Goal: Task Accomplishment & Management: Complete application form

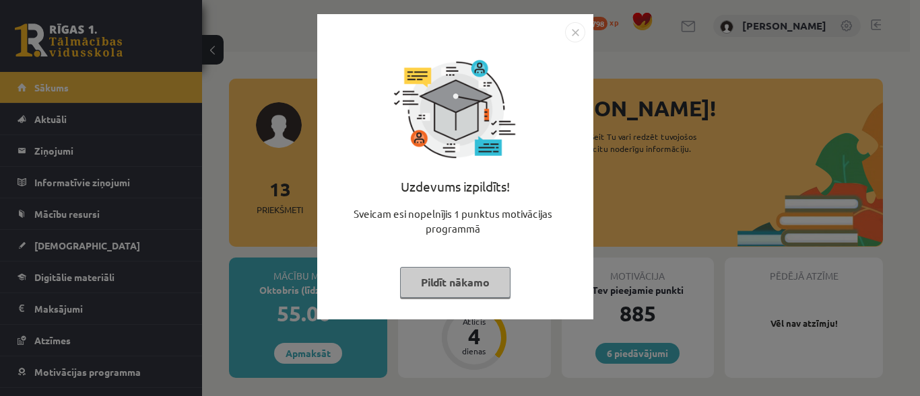
click at [477, 291] on button "Pildīt nākamo" at bounding box center [455, 282] width 110 height 31
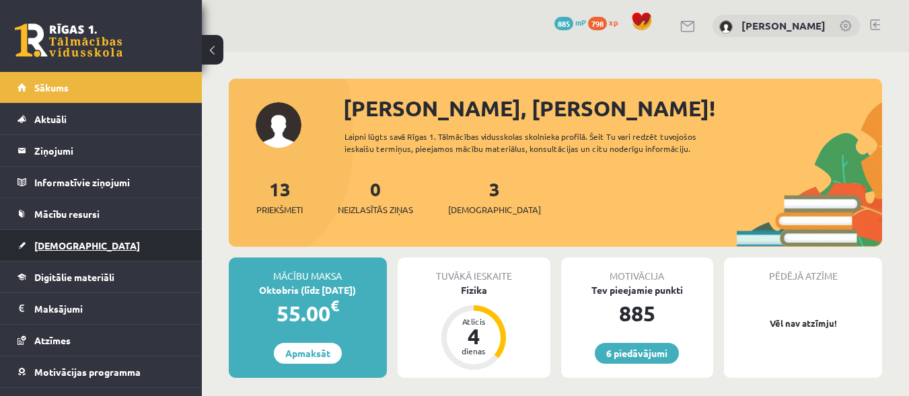
click at [92, 244] on link "[DEMOGRAPHIC_DATA]" at bounding box center [102, 245] width 168 height 31
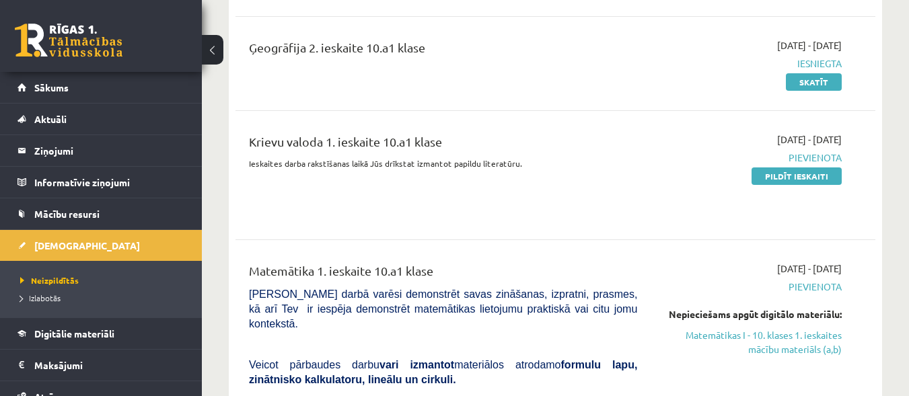
scroll to position [292, 0]
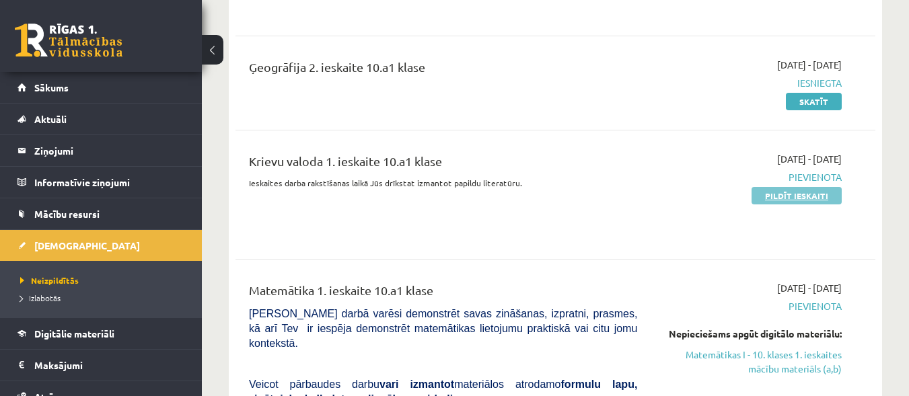
click at [769, 189] on link "Pildīt ieskaiti" at bounding box center [797, 196] width 90 height 18
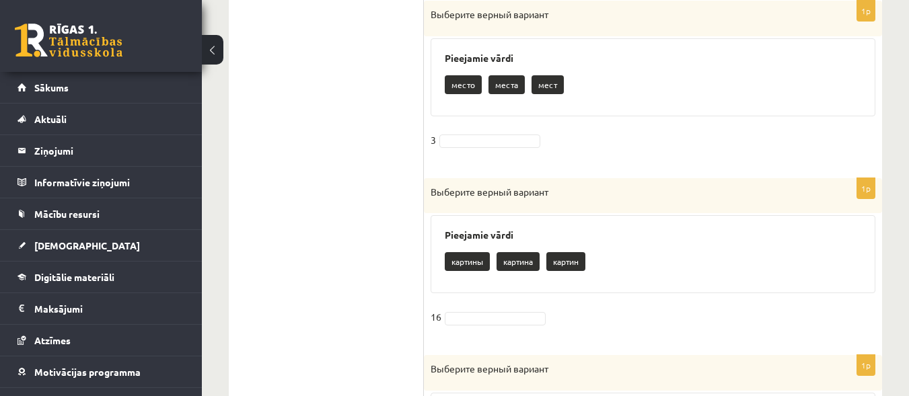
scroll to position [666, 0]
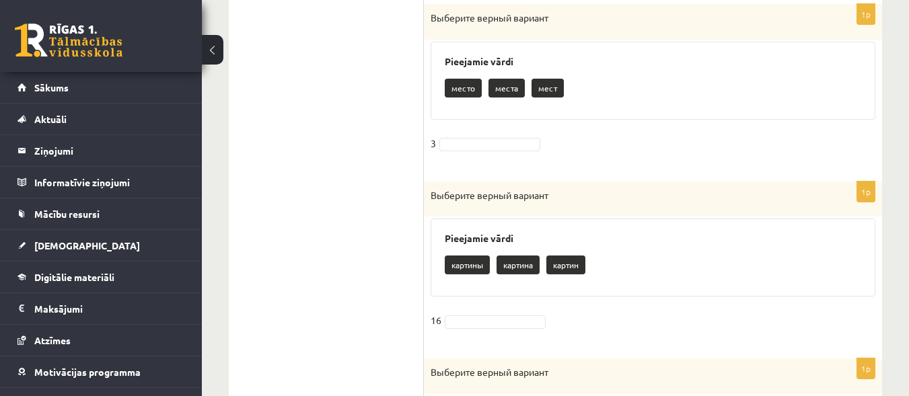
click at [464, 90] on p "место" at bounding box center [463, 88] width 37 height 19
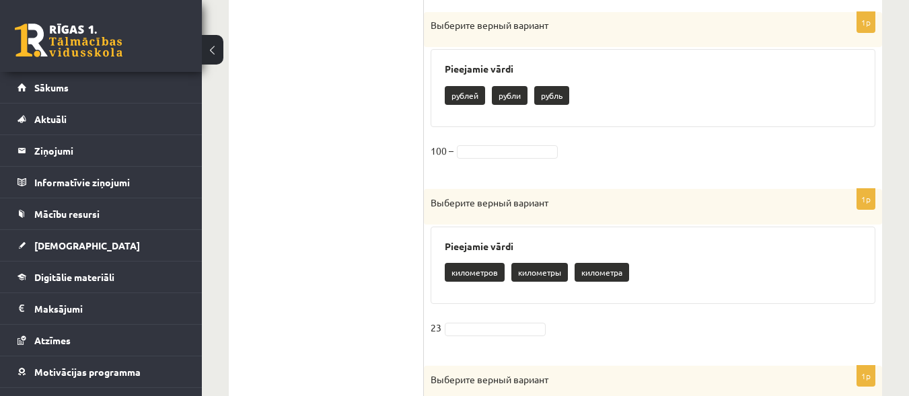
scroll to position [1357, 0]
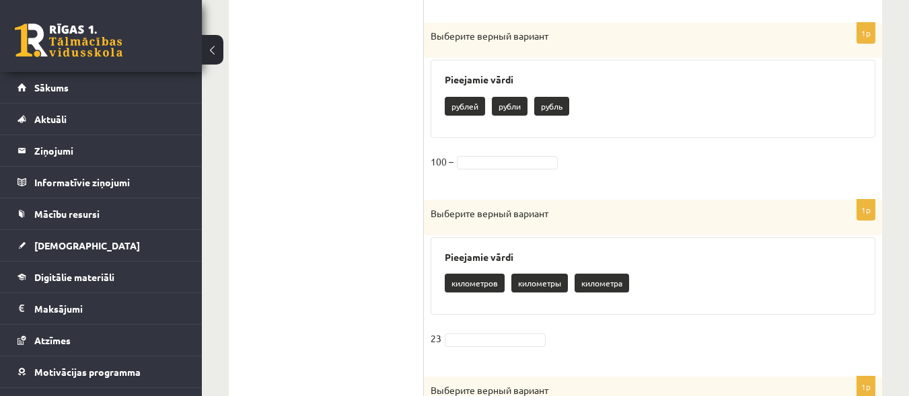
click at [530, 154] on fieldset "100 –" at bounding box center [653, 165] width 445 height 28
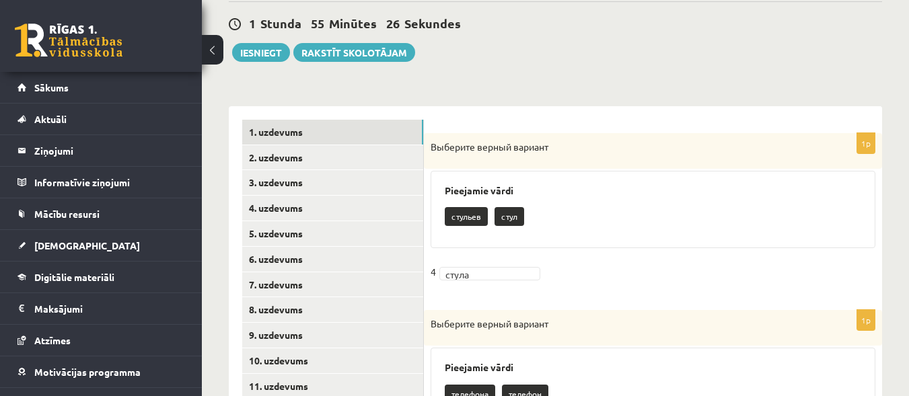
scroll to position [162, 0]
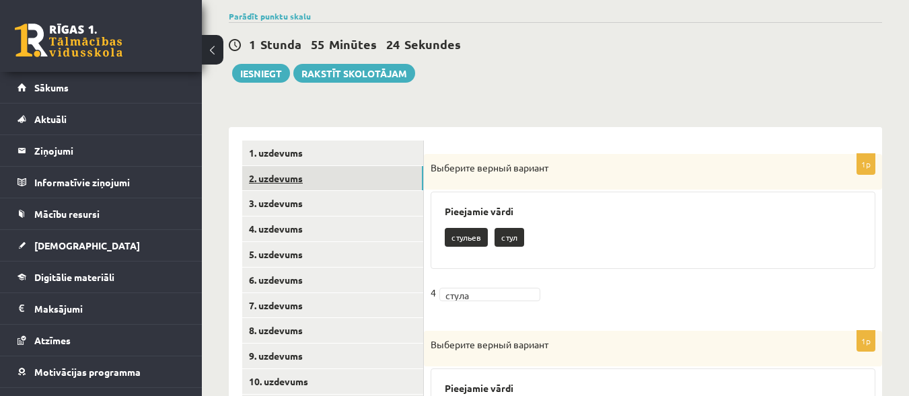
click at [341, 178] on link "2. uzdevums" at bounding box center [332, 178] width 181 height 25
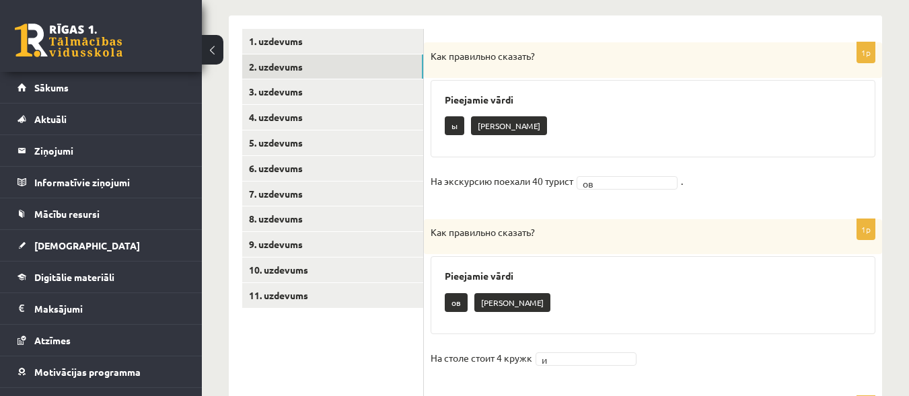
scroll to position [271, 0]
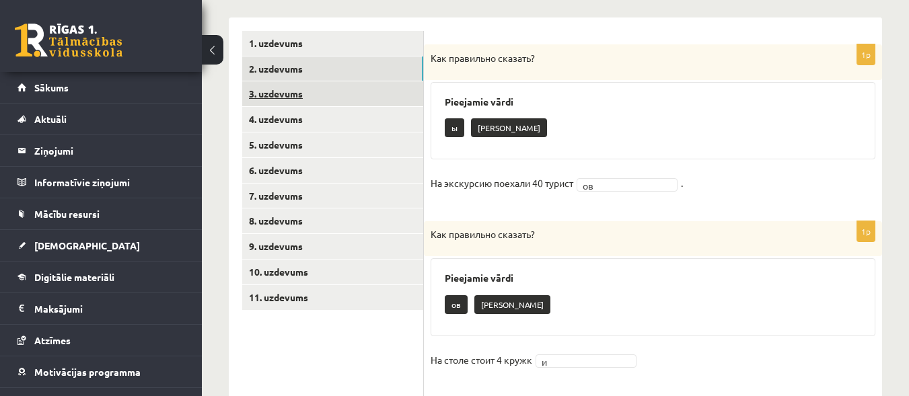
click at [355, 90] on link "3. uzdevums" at bounding box center [332, 93] width 181 height 25
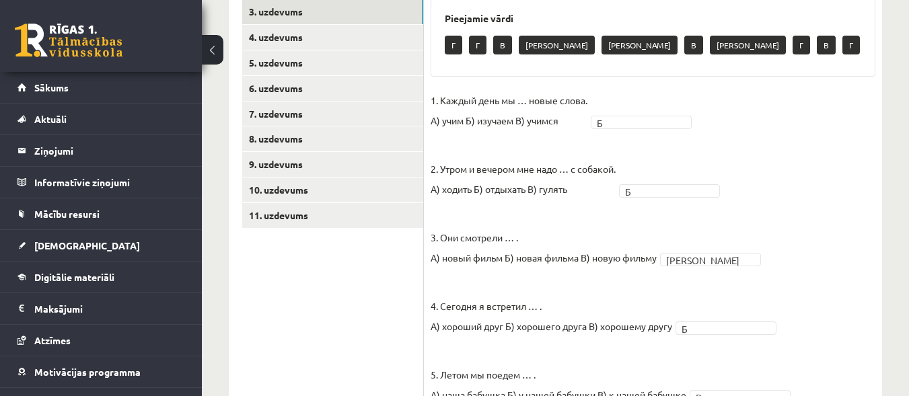
scroll to position [316, 0]
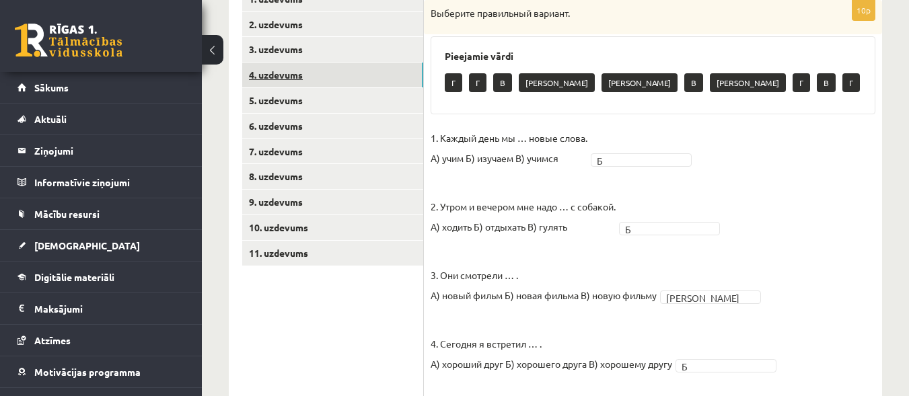
click at [352, 84] on link "4. uzdevums" at bounding box center [332, 75] width 181 height 25
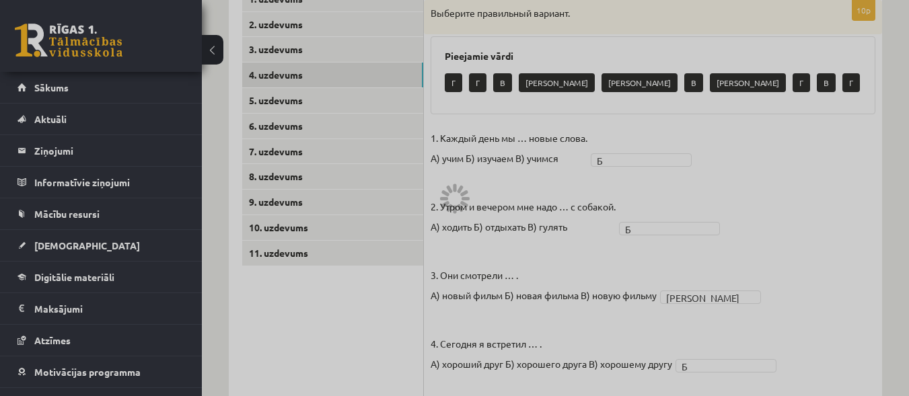
click at [323, 119] on div at bounding box center [454, 198] width 909 height 396
click at [321, 104] on div at bounding box center [454, 198] width 909 height 396
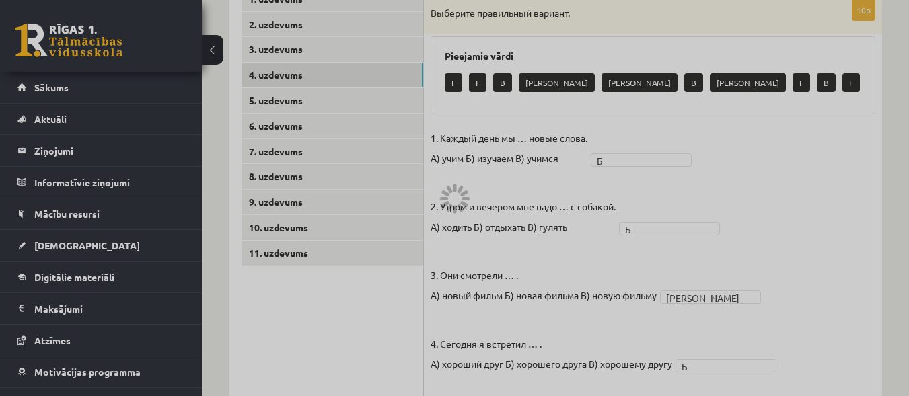
click at [321, 104] on div at bounding box center [454, 198] width 909 height 396
click at [318, 69] on div at bounding box center [454, 198] width 909 height 396
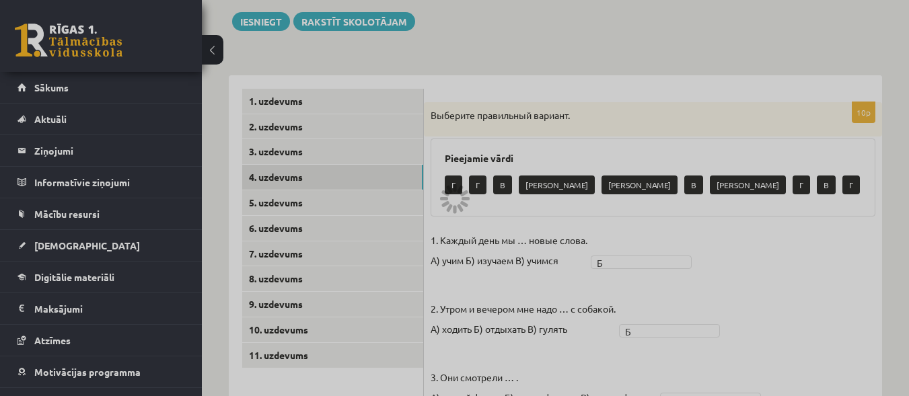
scroll to position [217, 0]
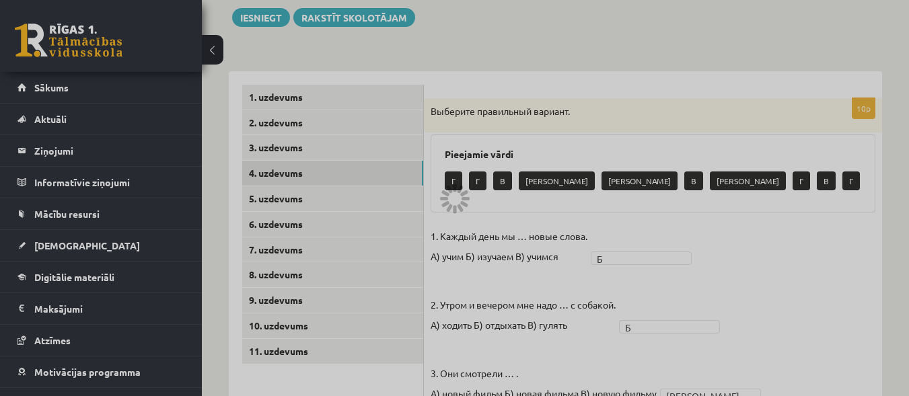
click at [287, 191] on div at bounding box center [454, 198] width 909 height 396
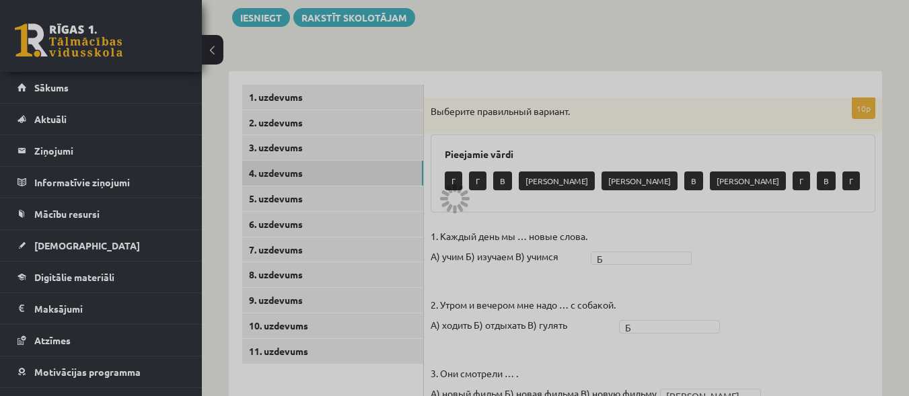
click at [287, 191] on div at bounding box center [454, 198] width 909 height 396
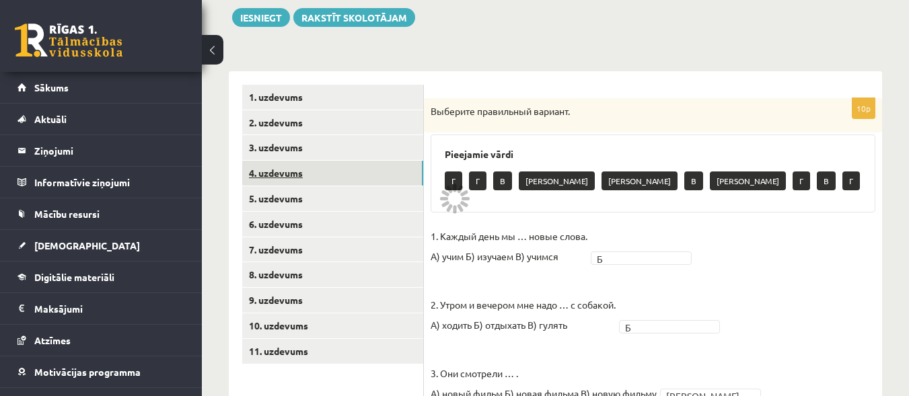
click at [342, 176] on link "4. uzdevums" at bounding box center [332, 173] width 181 height 25
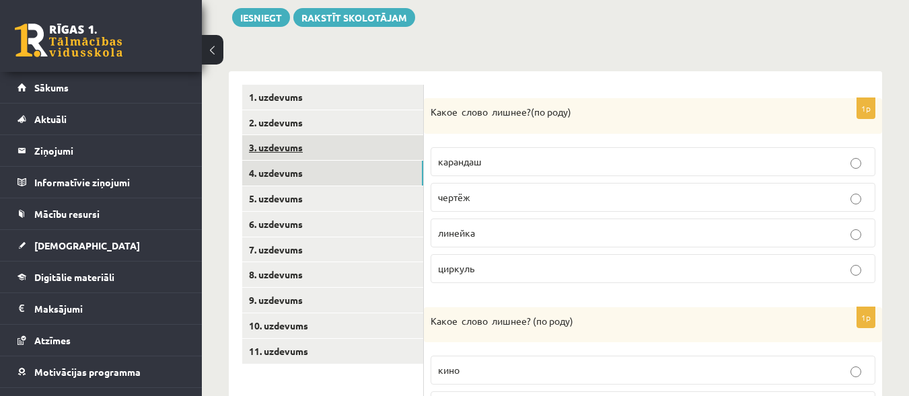
click at [382, 145] on link "3. uzdevums" at bounding box center [332, 147] width 181 height 25
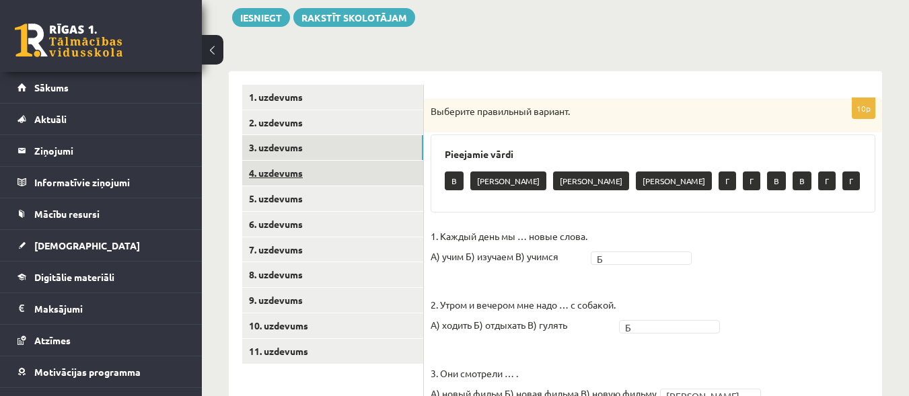
click at [379, 164] on link "4. uzdevums" at bounding box center [332, 173] width 181 height 25
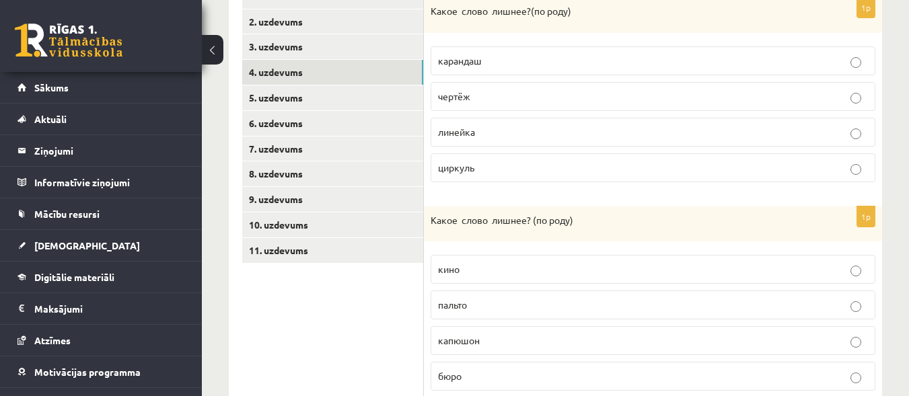
scroll to position [313, 0]
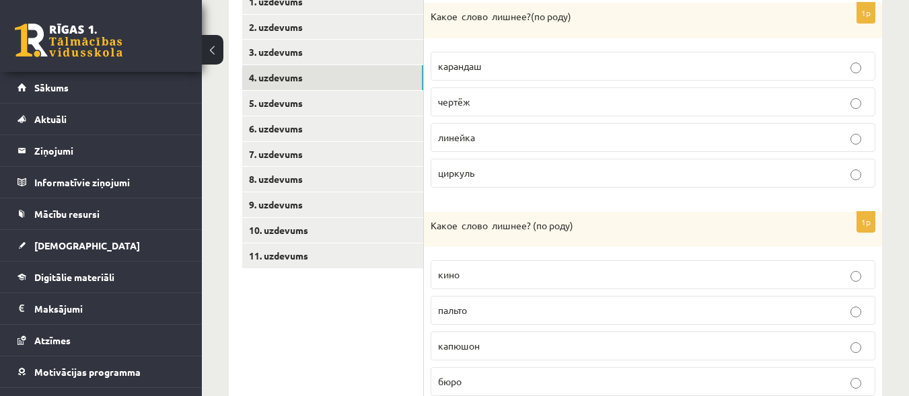
click at [696, 137] on p "линейка" at bounding box center [653, 138] width 430 height 14
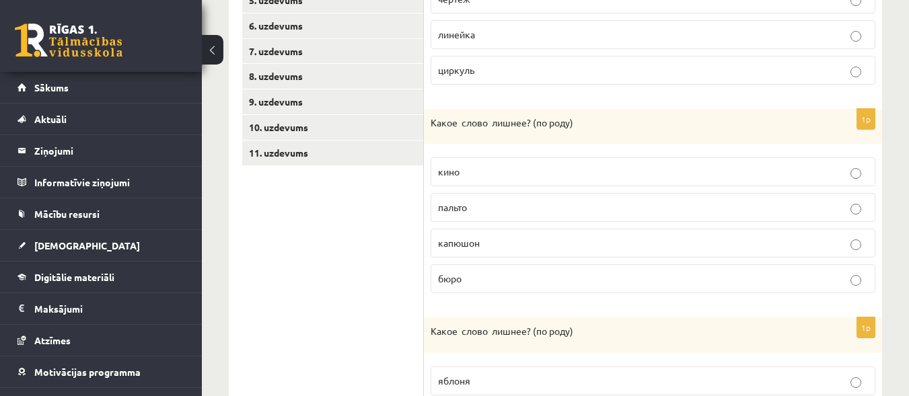
scroll to position [419, 0]
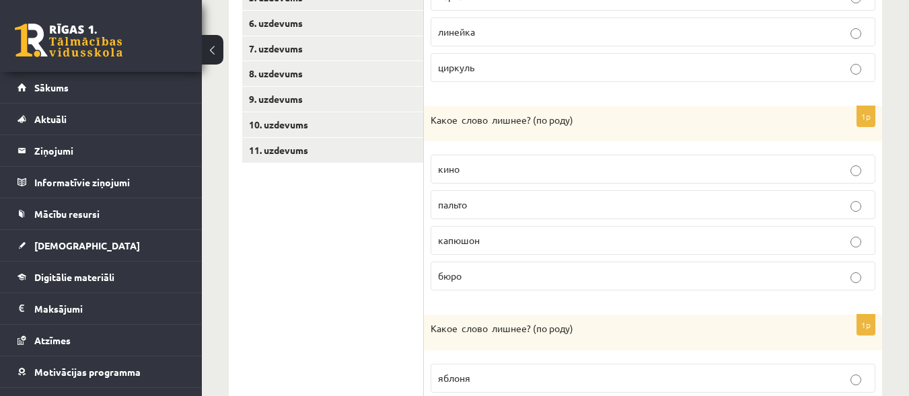
click at [817, 171] on p "кино" at bounding box center [653, 169] width 430 height 14
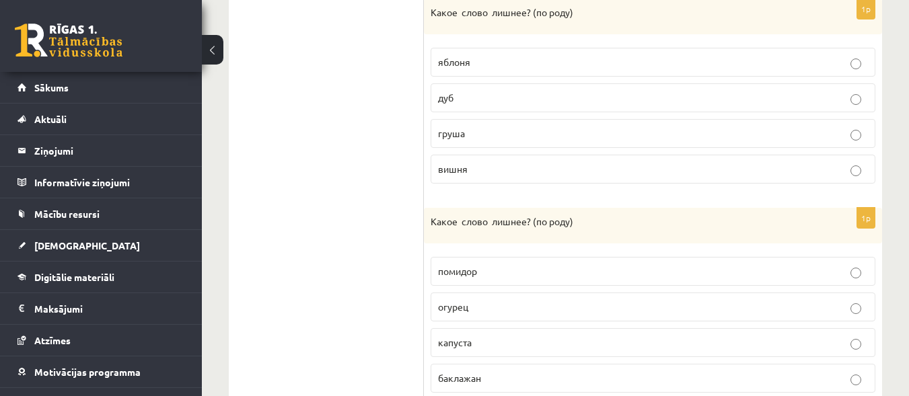
scroll to position [733, 0]
click at [808, 60] on p "яблоня" at bounding box center [653, 64] width 430 height 14
click at [835, 333] on label "капуста" at bounding box center [653, 345] width 445 height 29
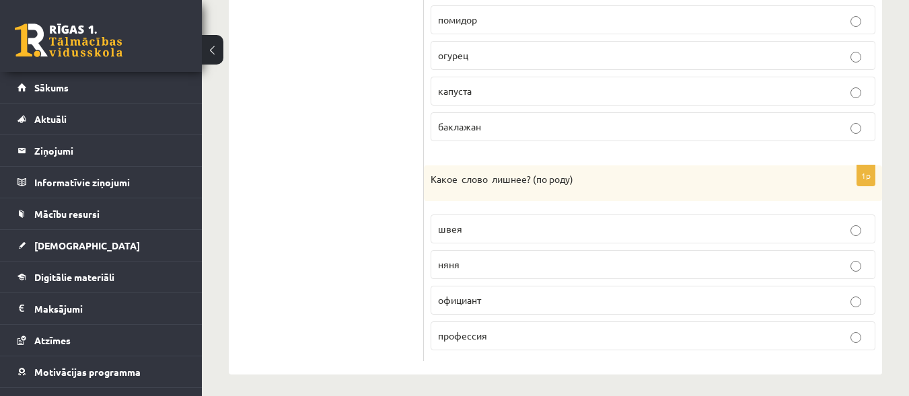
scroll to position [993, 0]
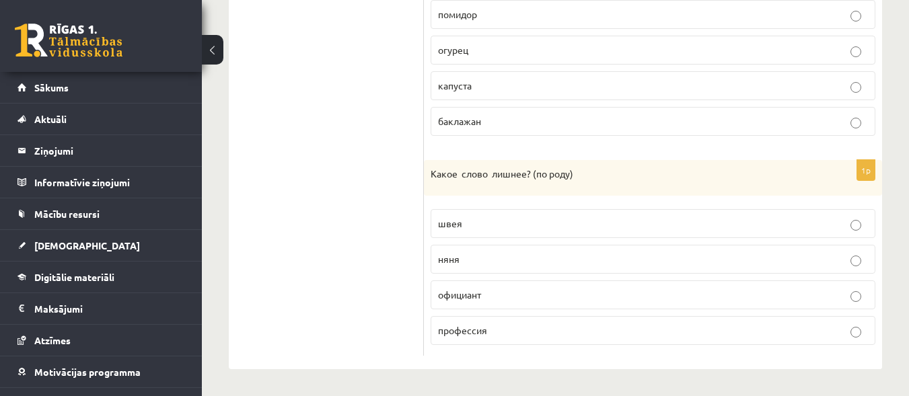
click at [708, 298] on p "официант" at bounding box center [653, 295] width 430 height 14
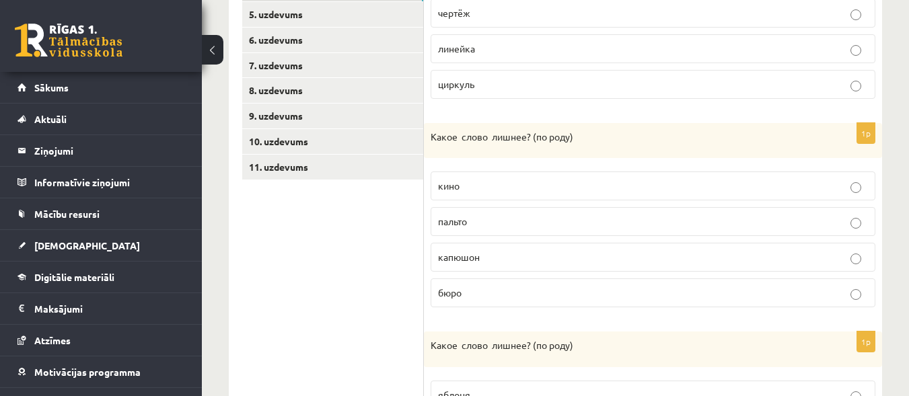
scroll to position [405, 0]
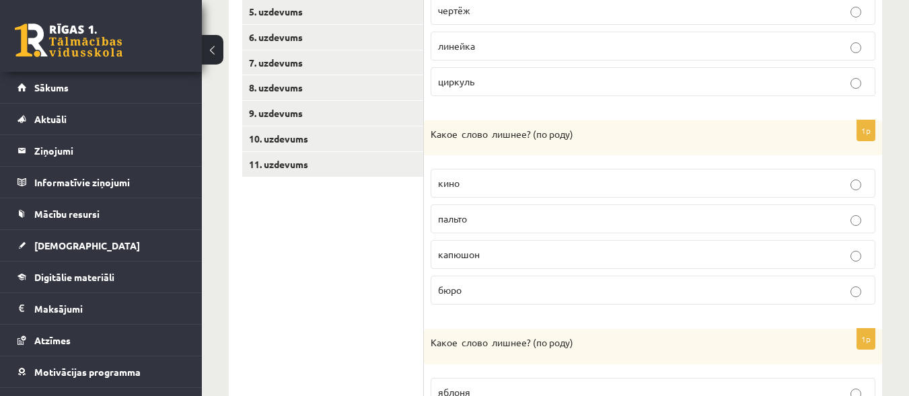
click at [824, 244] on label "капюшон" at bounding box center [653, 254] width 445 height 29
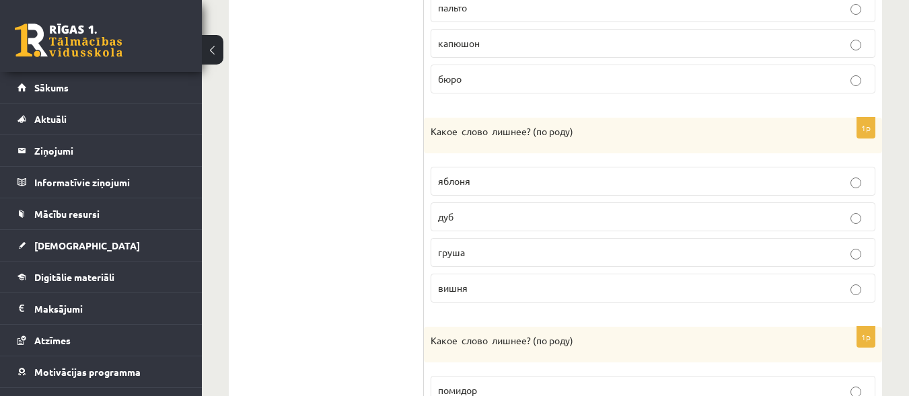
scroll to position [619, 0]
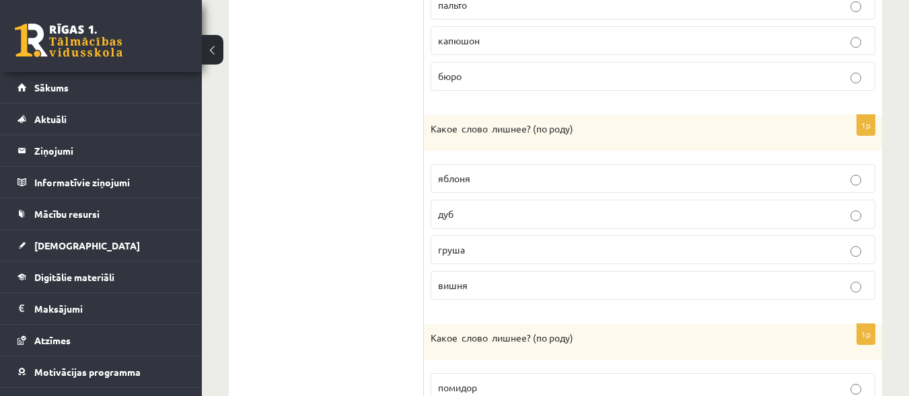
click at [866, 220] on p "дуб" at bounding box center [653, 214] width 430 height 14
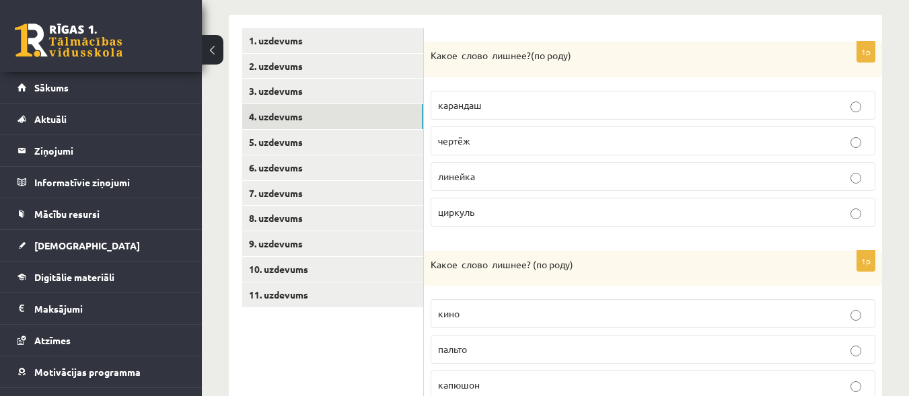
scroll to position [267, 0]
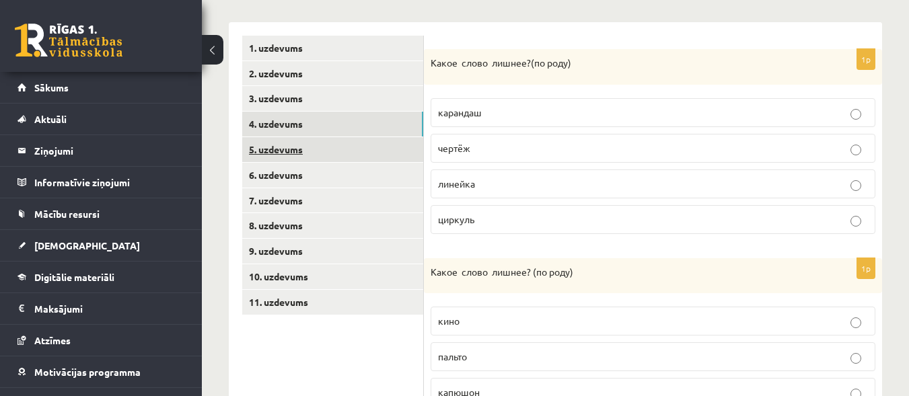
click at [326, 142] on link "5. uzdevums" at bounding box center [332, 149] width 181 height 25
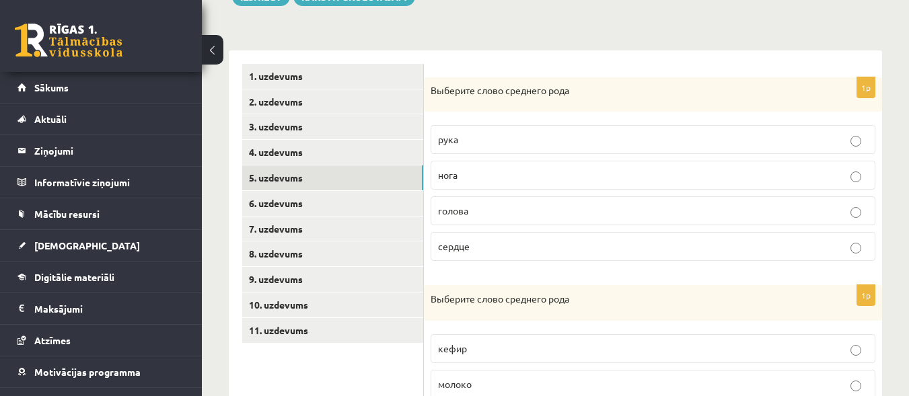
scroll to position [281, 0]
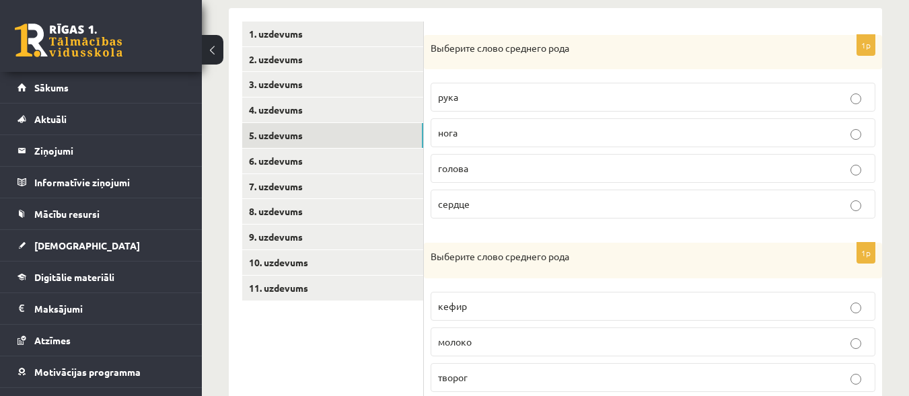
click at [718, 207] on p "сердце" at bounding box center [653, 204] width 430 height 14
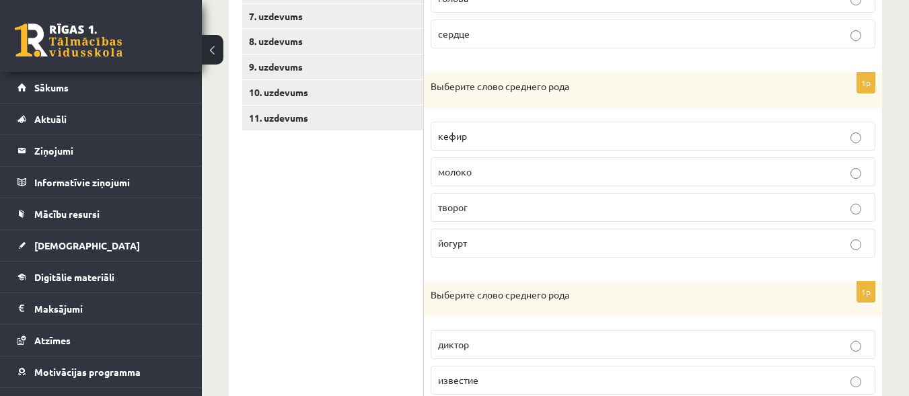
scroll to position [454, 0]
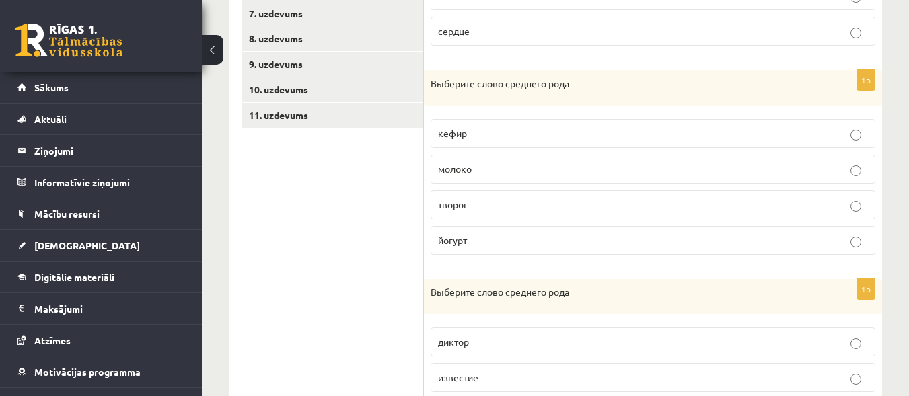
click at [846, 172] on p "молоко" at bounding box center [653, 169] width 430 height 14
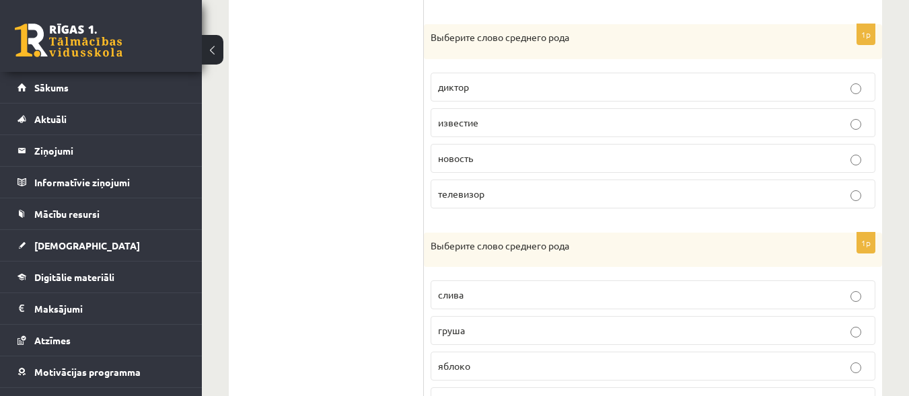
scroll to position [722, 0]
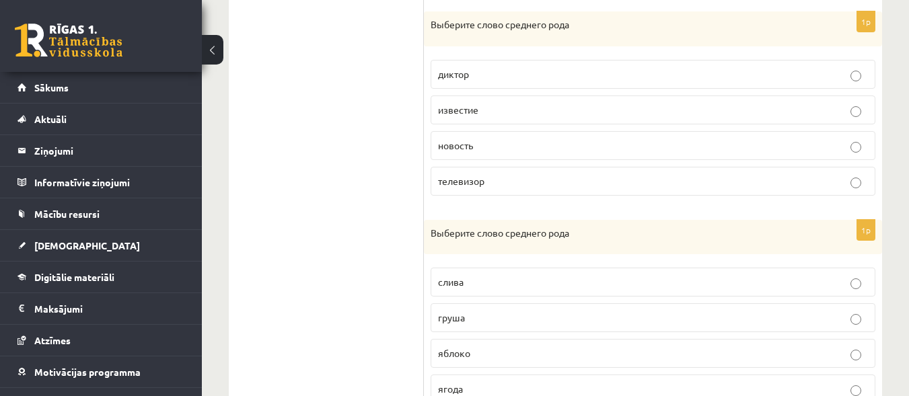
click at [767, 108] on p "известие" at bounding box center [653, 110] width 430 height 14
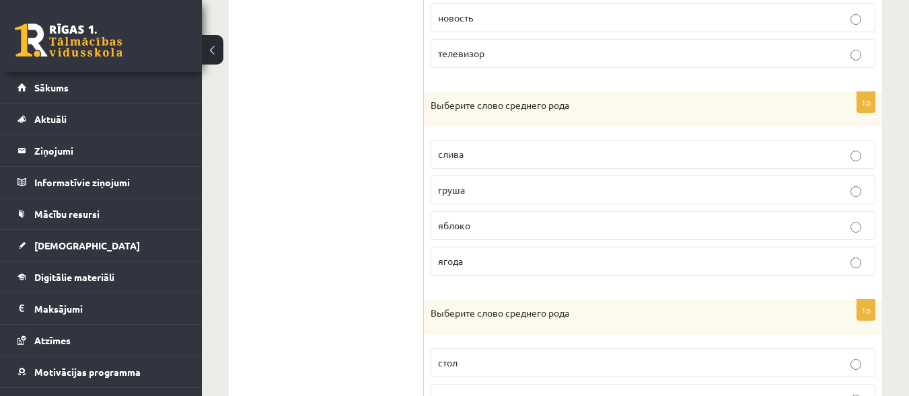
scroll to position [857, 0]
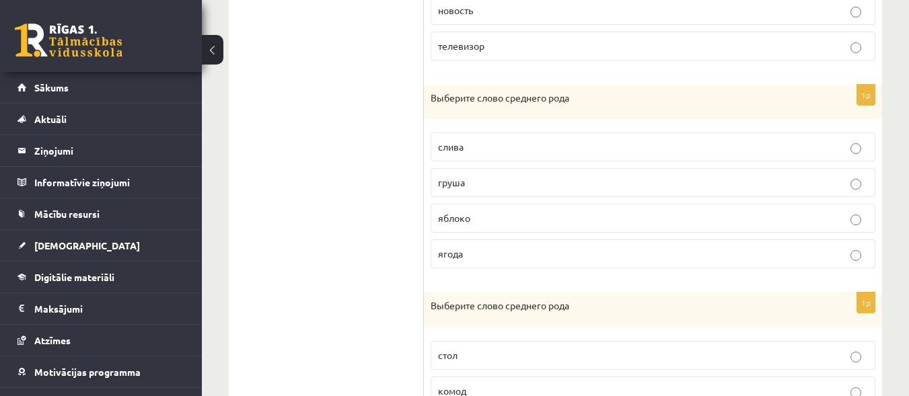
drag, startPoint x: 788, startPoint y: 224, endPoint x: 840, endPoint y: 218, distance: 52.2
click at [840, 218] on p "яблоко" at bounding box center [653, 218] width 430 height 14
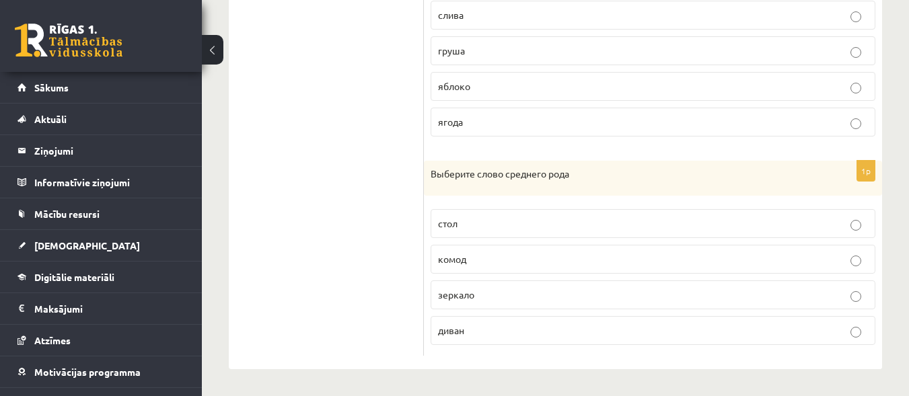
click at [752, 287] on label "зеркало" at bounding box center [653, 295] width 445 height 29
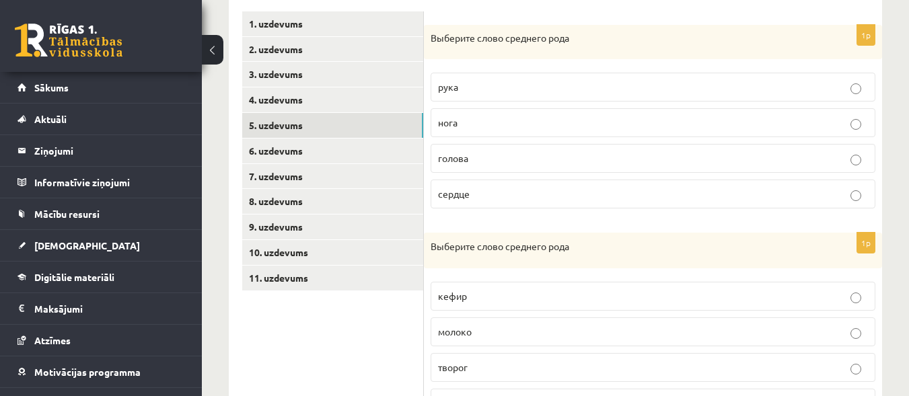
scroll to position [278, 0]
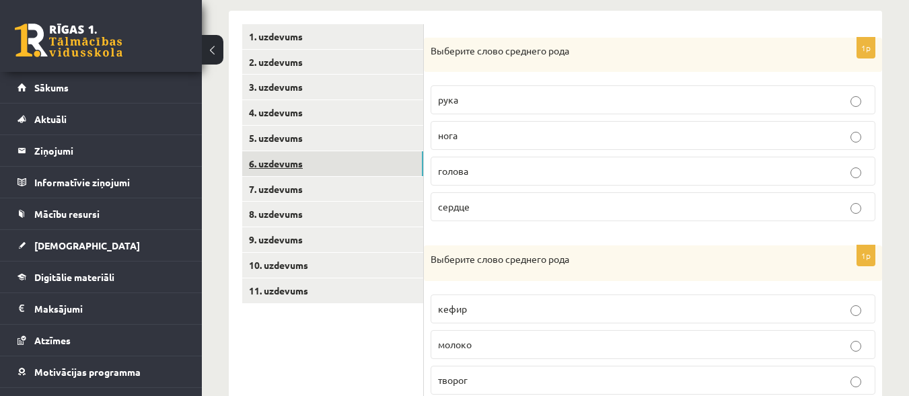
click at [369, 160] on link "6. uzdevums" at bounding box center [332, 163] width 181 height 25
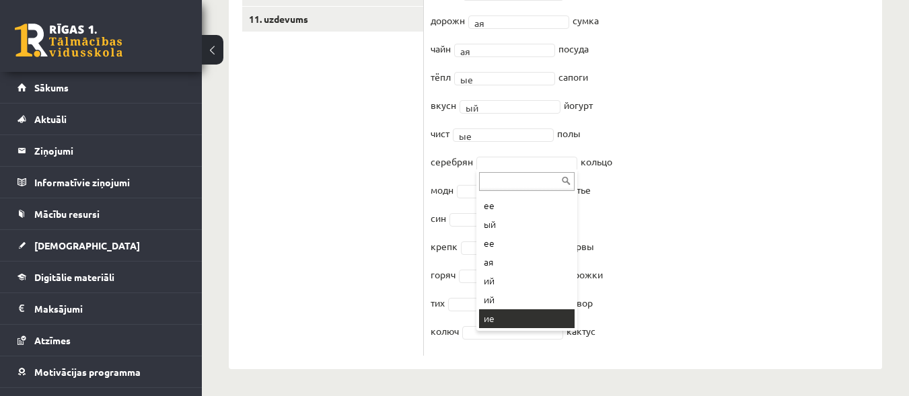
scroll to position [92, 0]
click at [541, 329] on div "... ий ее ие ее ый ее ая ий ий ие ое ая ое ий ый ое ые ое ые ие ие" at bounding box center [527, 251] width 101 height 162
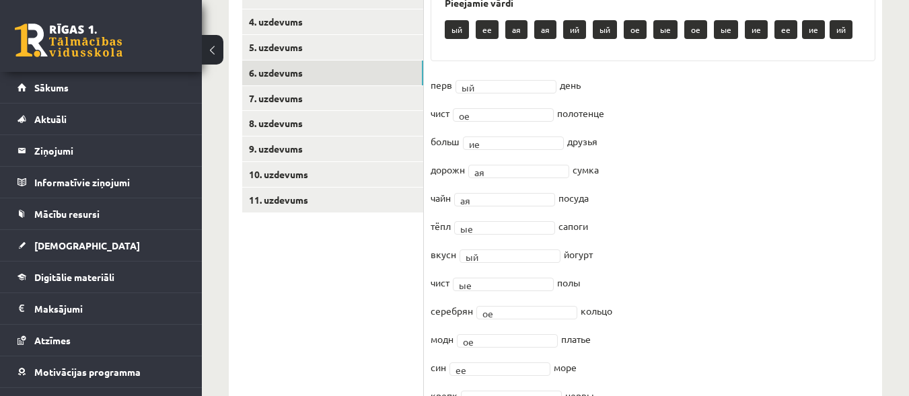
scroll to position [312, 0]
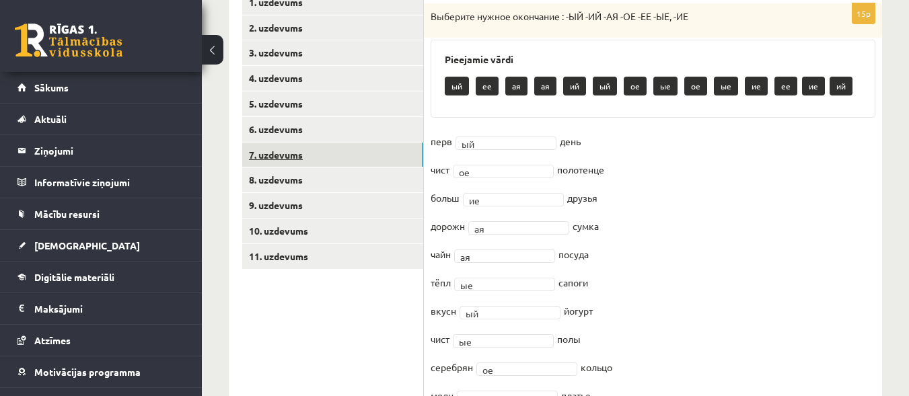
click at [395, 150] on link "7. uzdevums" at bounding box center [332, 155] width 181 height 25
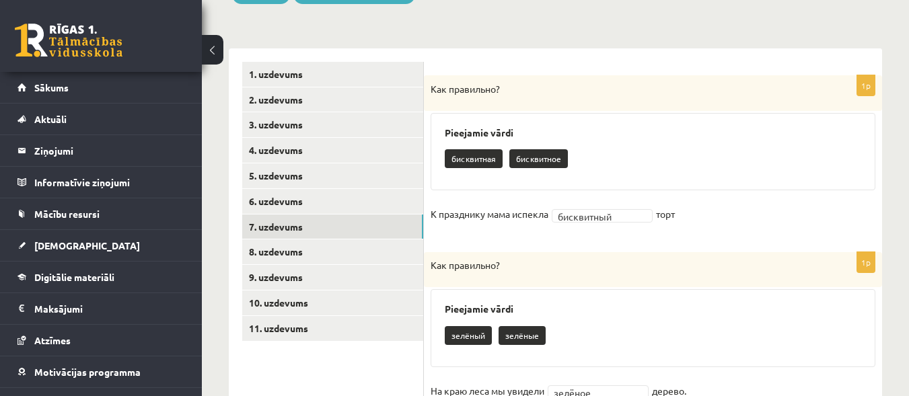
scroll to position [248, 0]
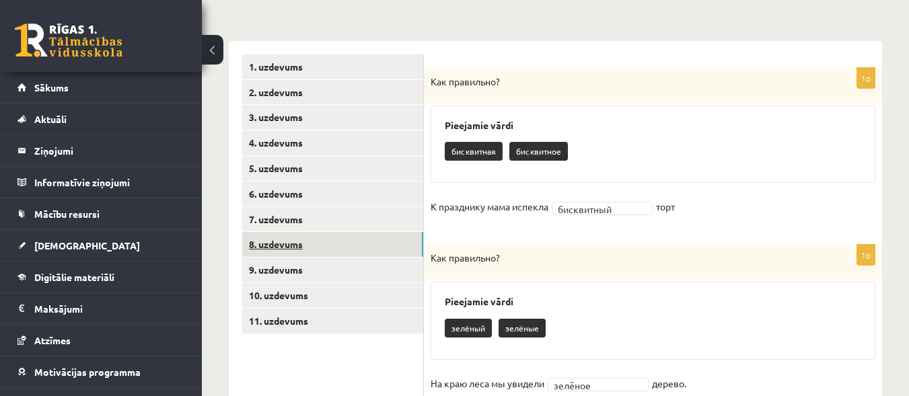
click at [400, 254] on link "8. uzdevums" at bounding box center [332, 244] width 181 height 25
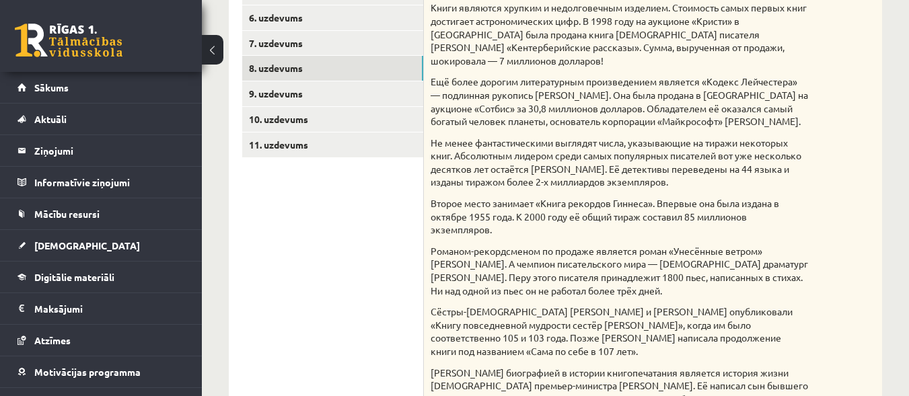
scroll to position [405, 0]
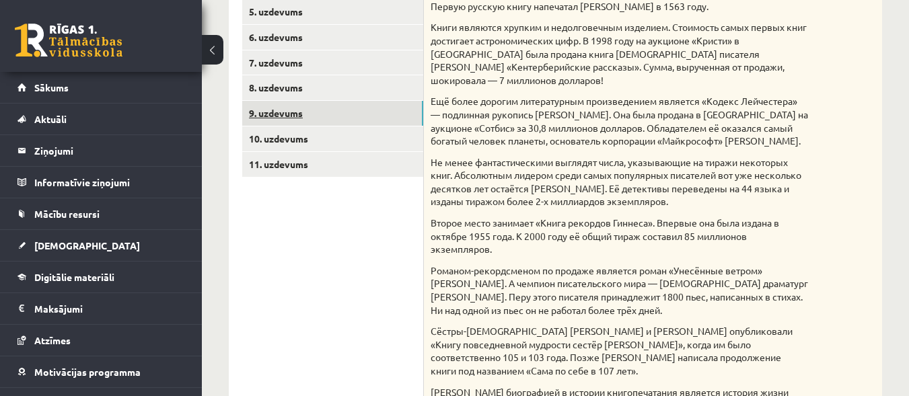
click at [410, 114] on link "9. uzdevums" at bounding box center [332, 113] width 181 height 25
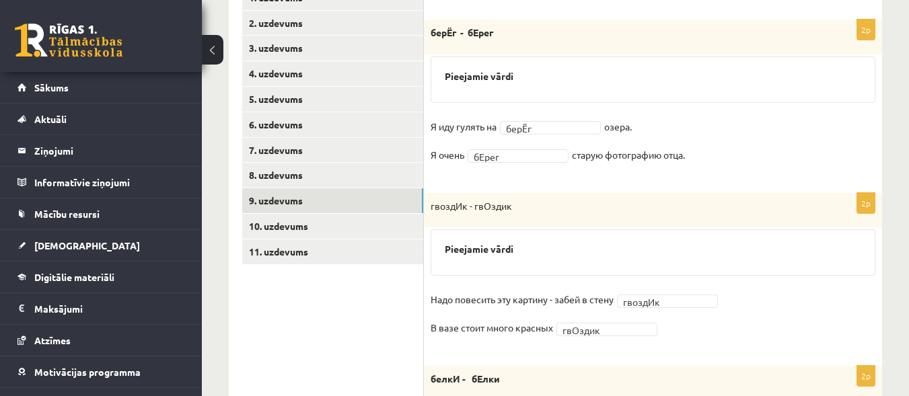
scroll to position [267, 0]
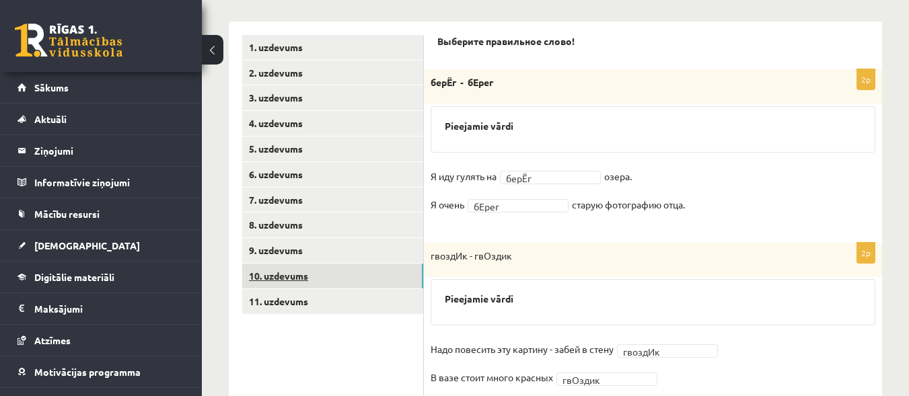
click at [392, 271] on link "10. uzdevums" at bounding box center [332, 276] width 181 height 25
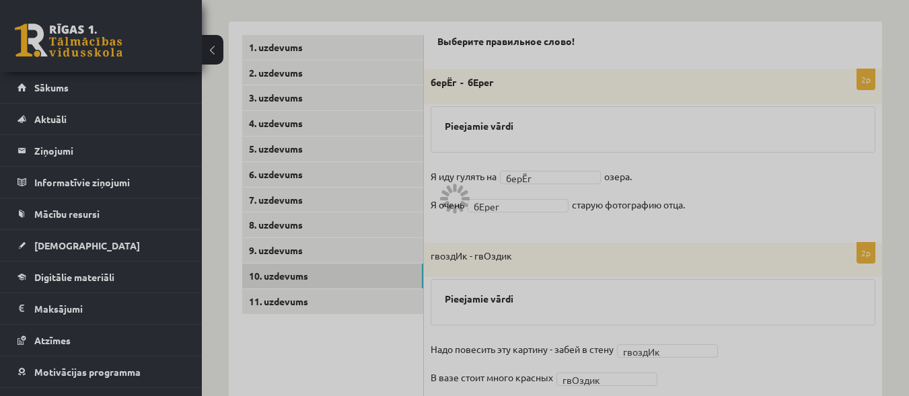
click at [630, 304] on div at bounding box center [454, 198] width 909 height 396
click at [348, 285] on div at bounding box center [454, 198] width 909 height 396
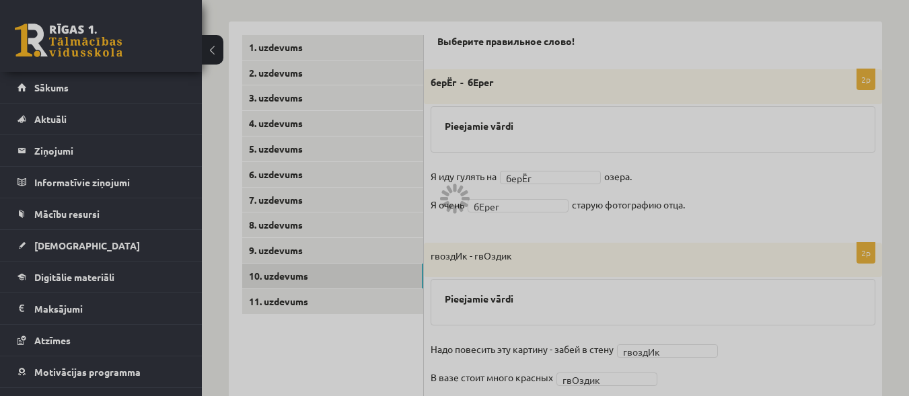
click at [348, 285] on div at bounding box center [454, 198] width 909 height 396
click at [634, 201] on div at bounding box center [454, 198] width 909 height 396
click at [317, 253] on div at bounding box center [454, 198] width 909 height 396
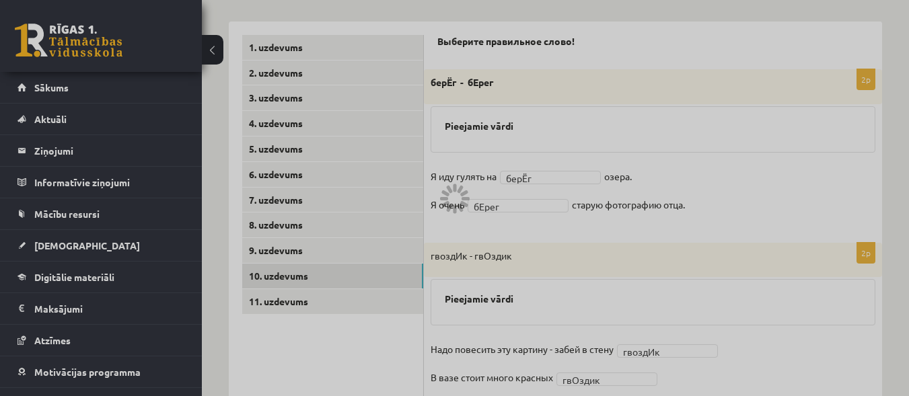
click at [317, 253] on div at bounding box center [454, 198] width 909 height 396
click at [640, 175] on div at bounding box center [454, 198] width 909 height 396
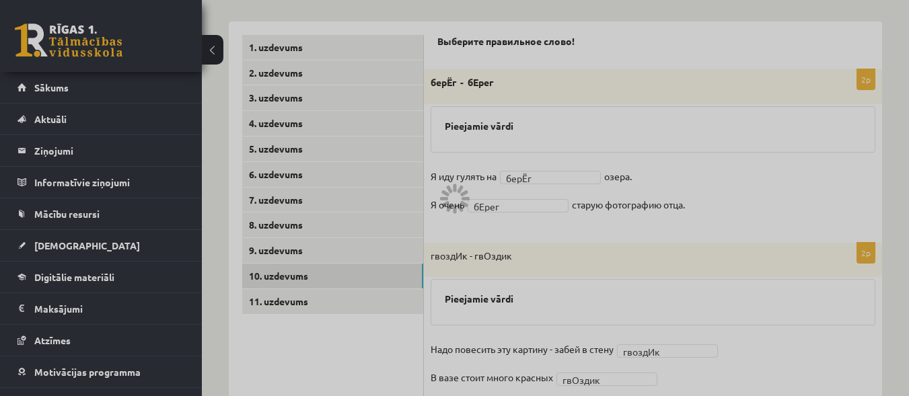
click at [352, 289] on div at bounding box center [454, 198] width 909 height 396
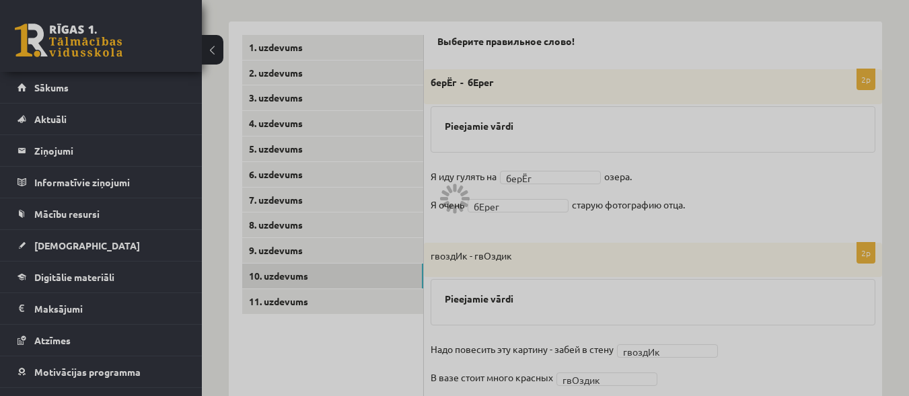
click at [355, 266] on div at bounding box center [454, 198] width 909 height 396
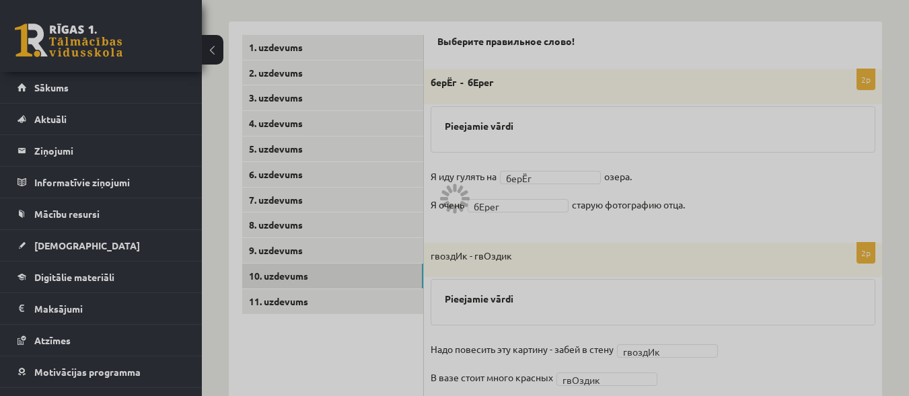
click at [355, 266] on div at bounding box center [454, 198] width 909 height 396
click at [356, 266] on div at bounding box center [454, 198] width 909 height 396
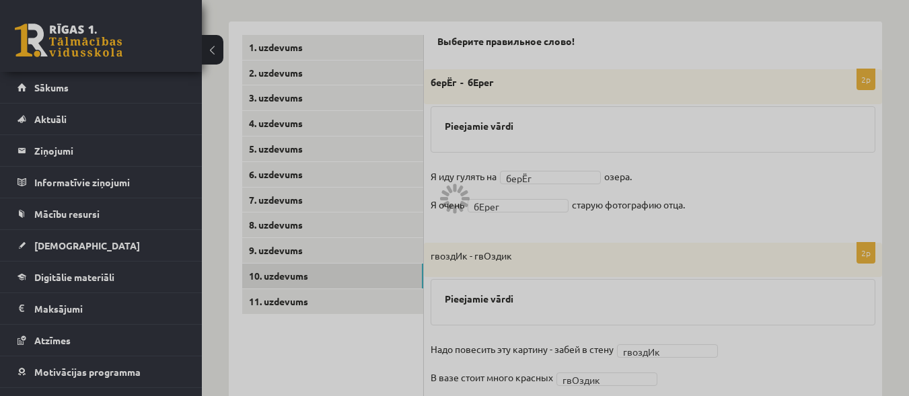
click at [356, 266] on div at bounding box center [454, 198] width 909 height 396
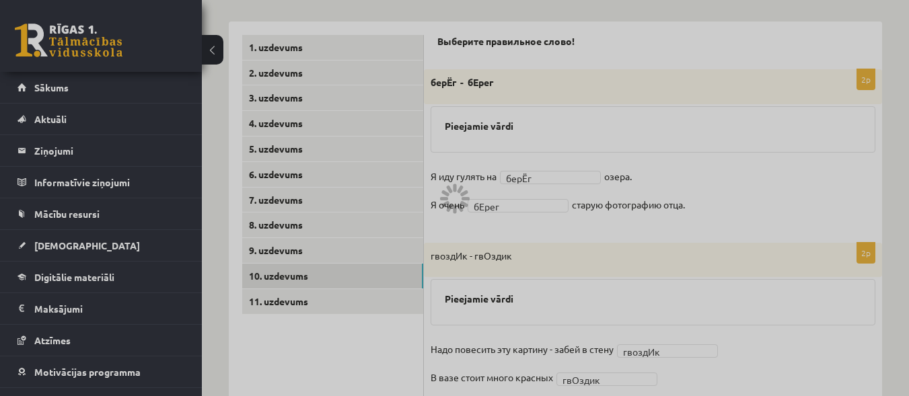
click at [356, 266] on div at bounding box center [454, 198] width 909 height 396
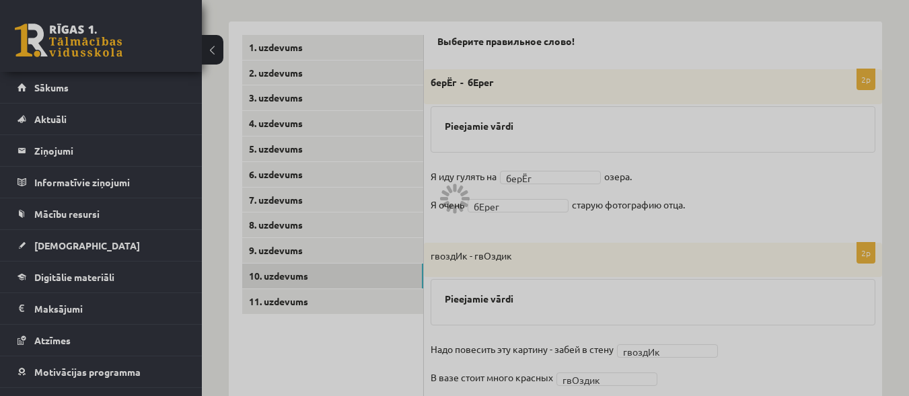
click at [356, 266] on div at bounding box center [454, 198] width 909 height 396
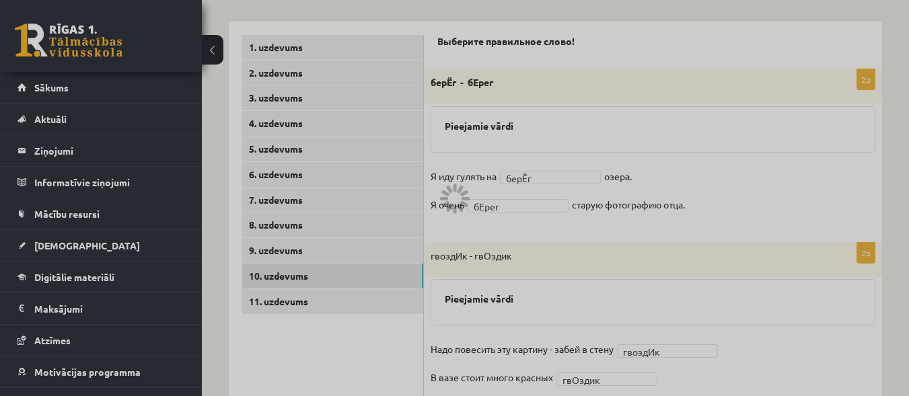
click at [356, 266] on div at bounding box center [454, 198] width 909 height 396
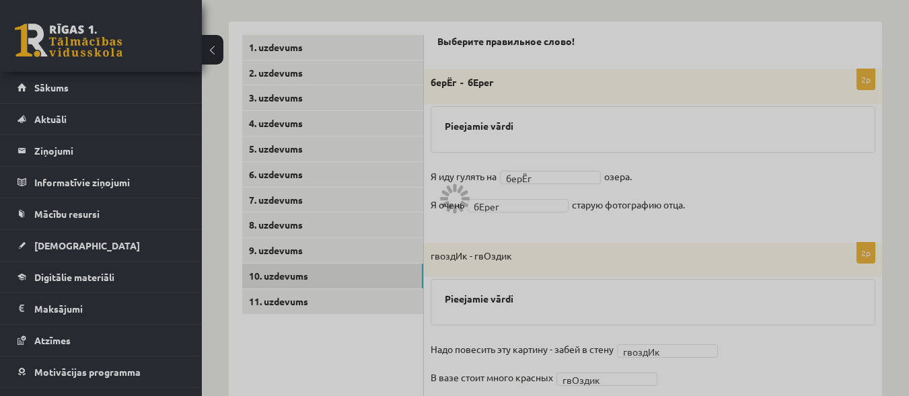
click at [356, 266] on div at bounding box center [454, 198] width 909 height 396
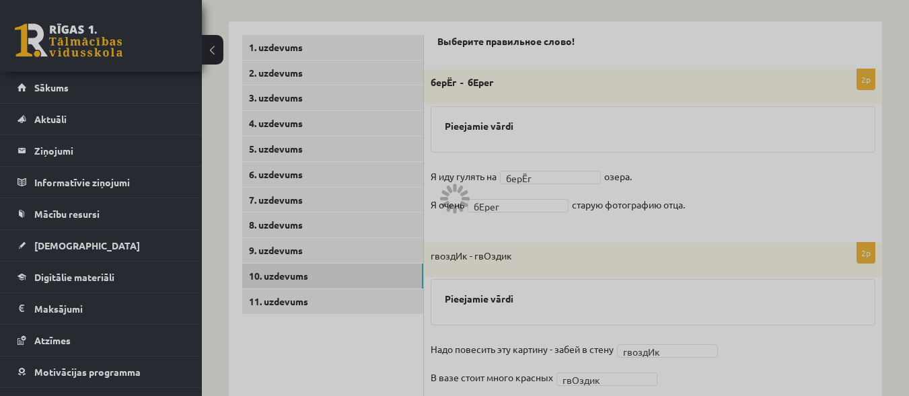
click at [356, 266] on div at bounding box center [454, 198] width 909 height 396
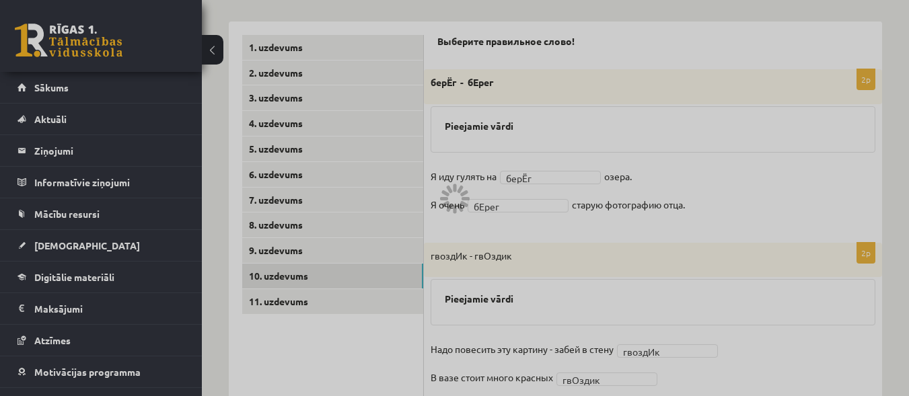
click at [356, 266] on div at bounding box center [454, 198] width 909 height 396
click at [366, 292] on div at bounding box center [454, 198] width 909 height 396
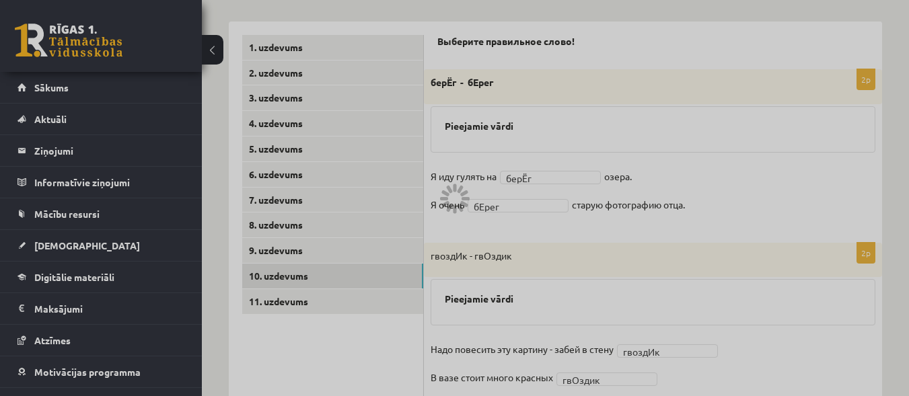
click at [366, 292] on div at bounding box center [454, 198] width 909 height 396
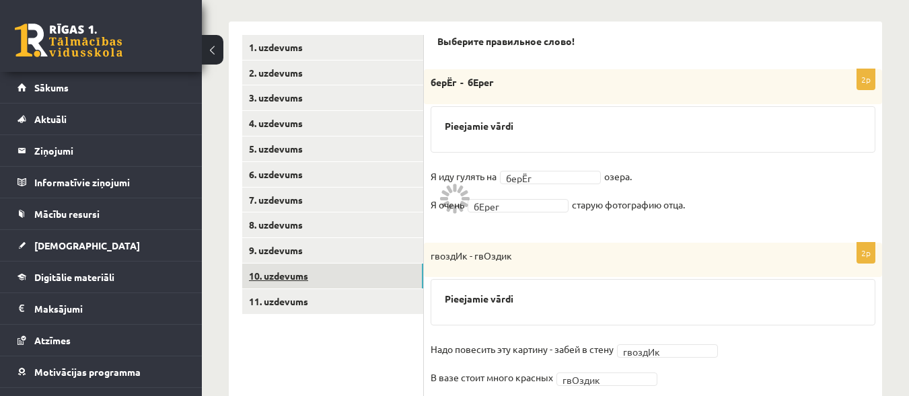
click at [346, 280] on link "10. uzdevums" at bounding box center [332, 276] width 181 height 25
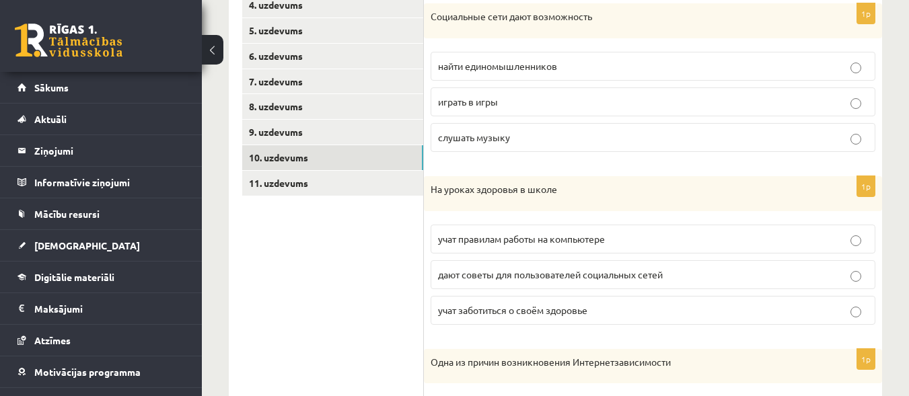
scroll to position [381, 0]
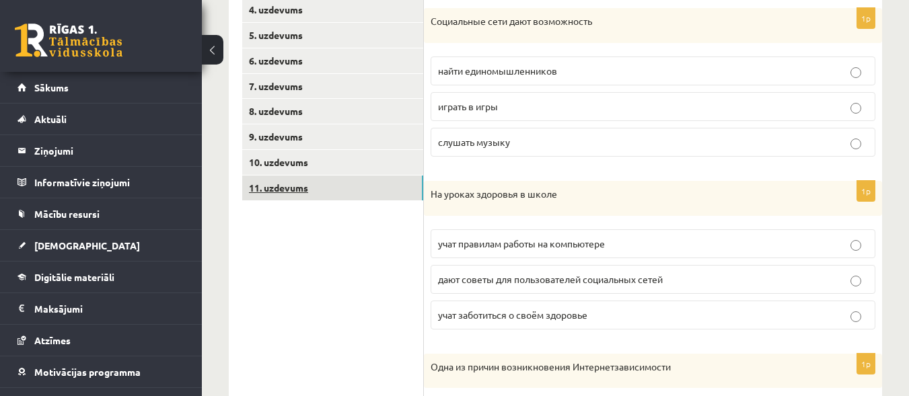
click at [416, 189] on link "11. uzdevums" at bounding box center [332, 188] width 181 height 25
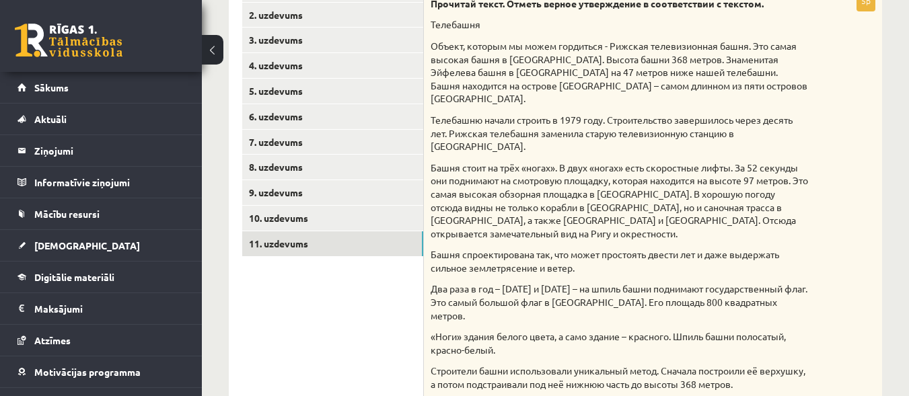
scroll to position [283, 0]
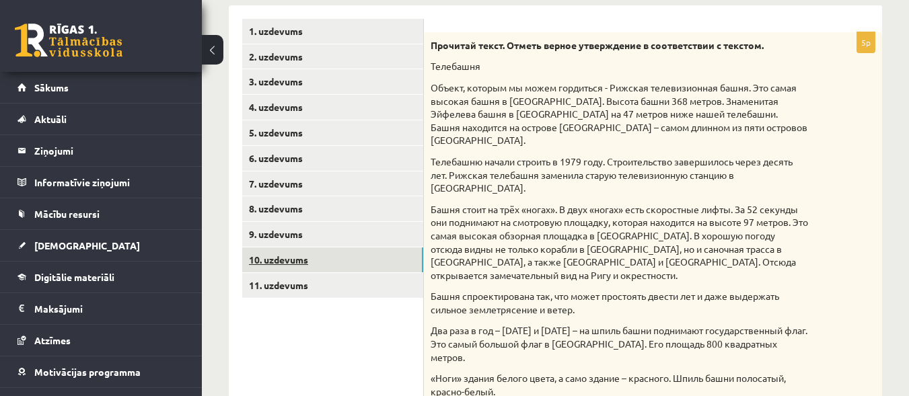
click at [385, 252] on link "10. uzdevums" at bounding box center [332, 260] width 181 height 25
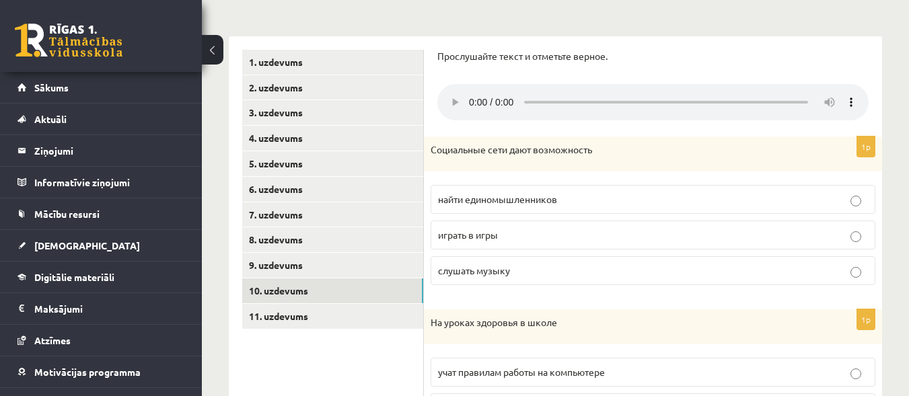
scroll to position [257, 0]
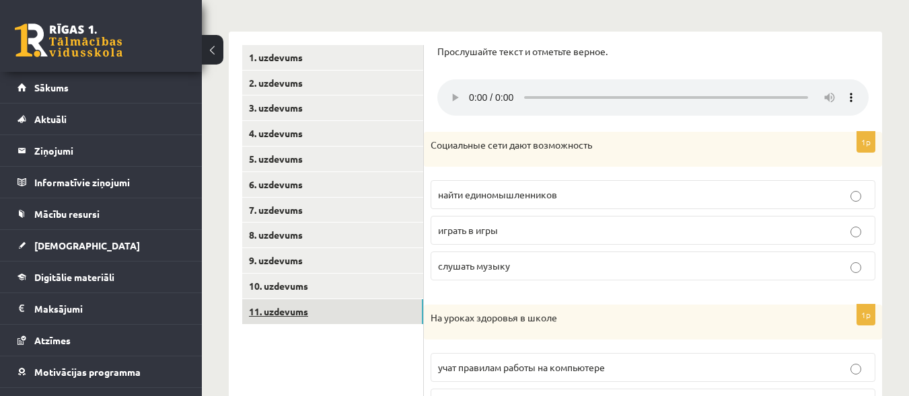
click at [388, 318] on link "11. uzdevums" at bounding box center [332, 312] width 181 height 25
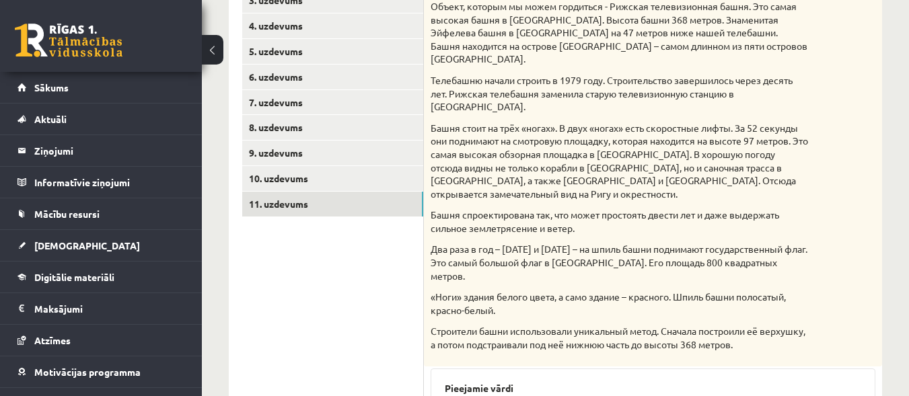
scroll to position [361, 0]
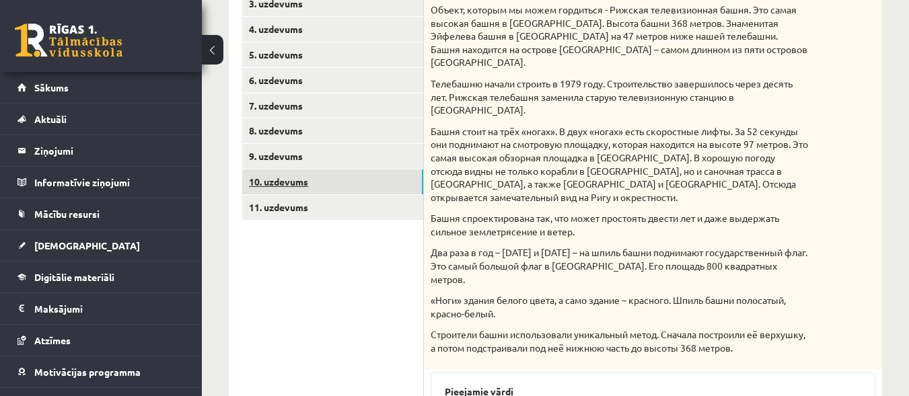
click at [358, 189] on link "10. uzdevums" at bounding box center [332, 182] width 181 height 25
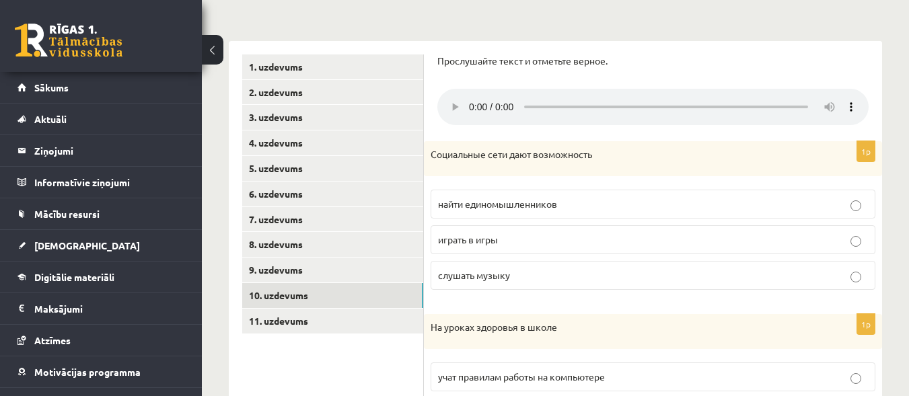
scroll to position [252, 0]
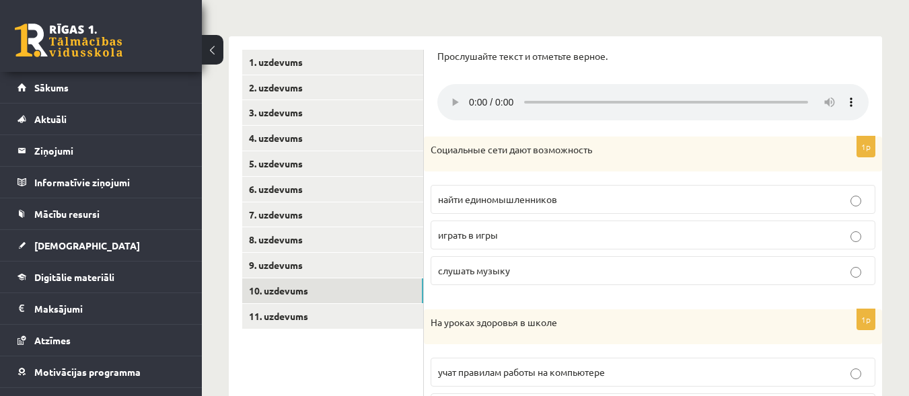
click at [726, 196] on p "найти единомышленников" at bounding box center [653, 200] width 430 height 14
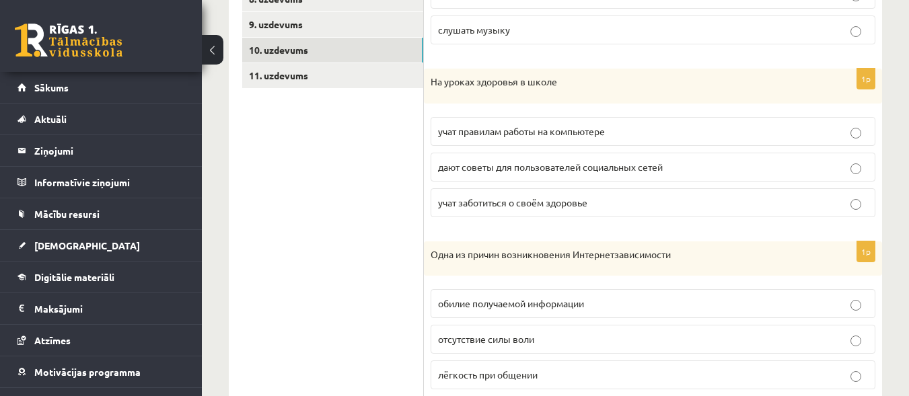
scroll to position [495, 0]
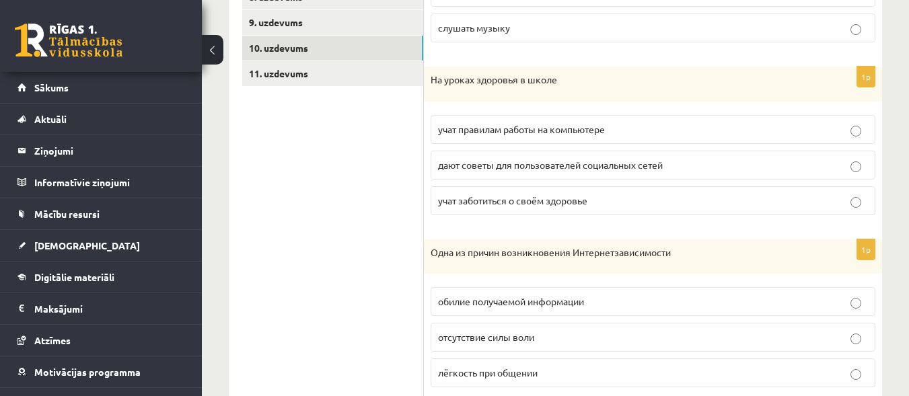
click at [721, 199] on p "учат заботиться о своём здоровье" at bounding box center [653, 201] width 430 height 14
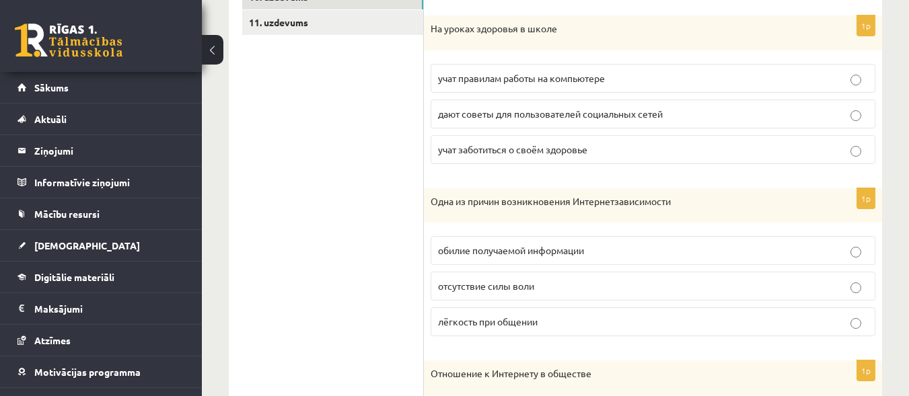
scroll to position [558, 0]
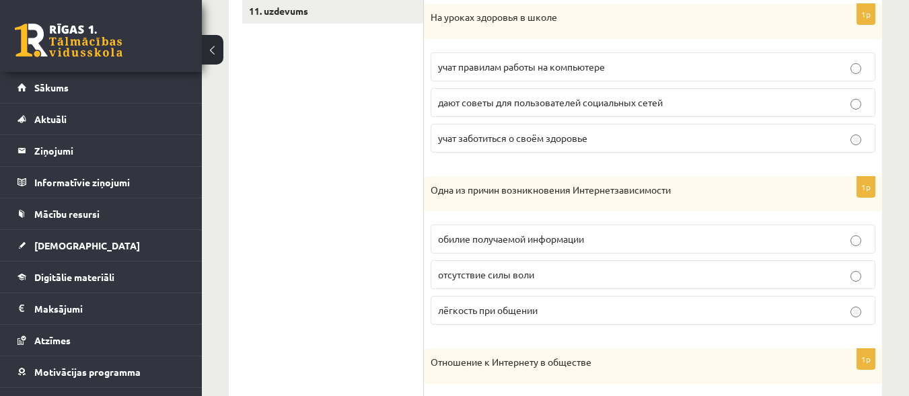
click at [643, 320] on label "лёгкость при общении" at bounding box center [653, 310] width 445 height 29
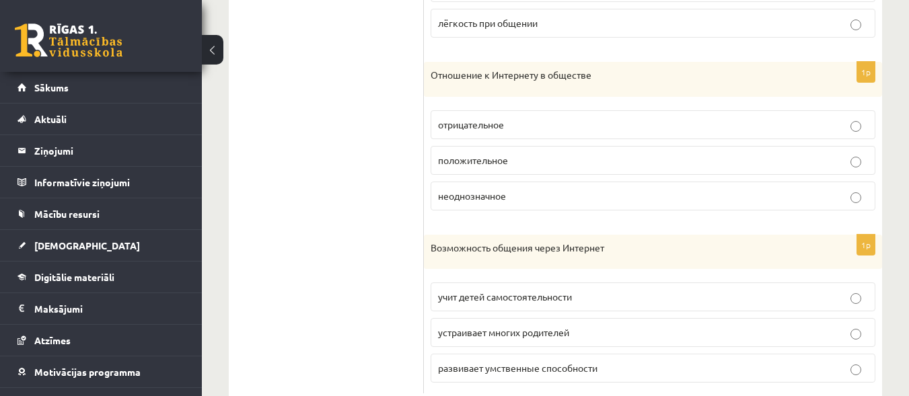
scroll to position [885, 0]
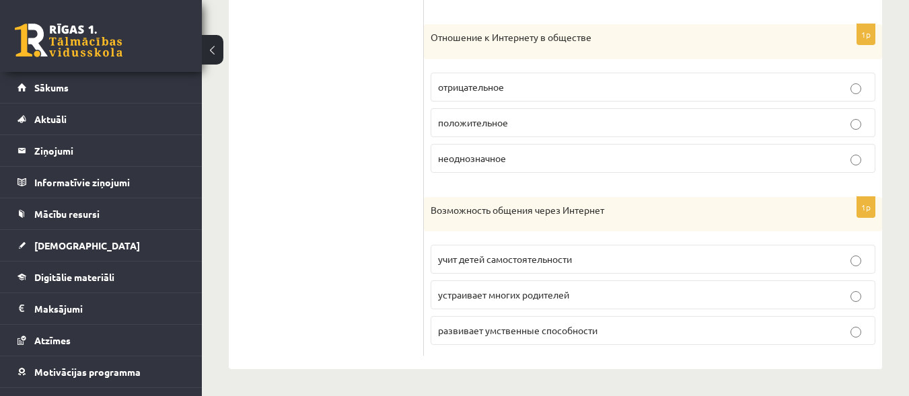
click at [648, 159] on p "неоднозначное" at bounding box center [653, 158] width 430 height 14
click at [662, 301] on p "устраивает многих родителей" at bounding box center [653, 295] width 430 height 14
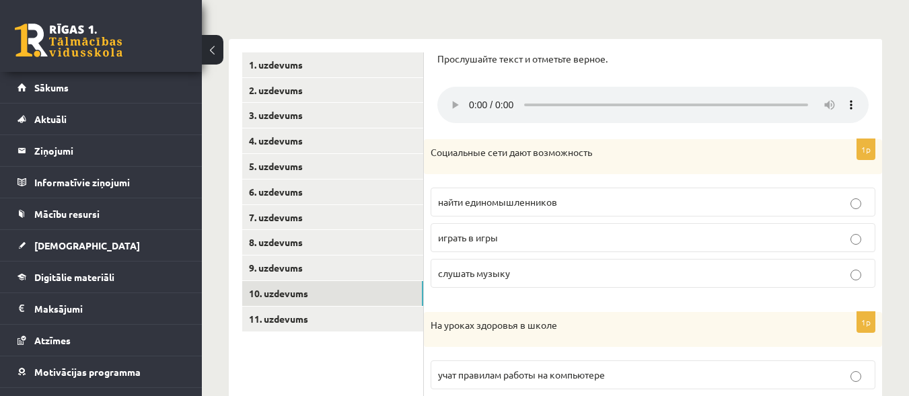
scroll to position [225, 0]
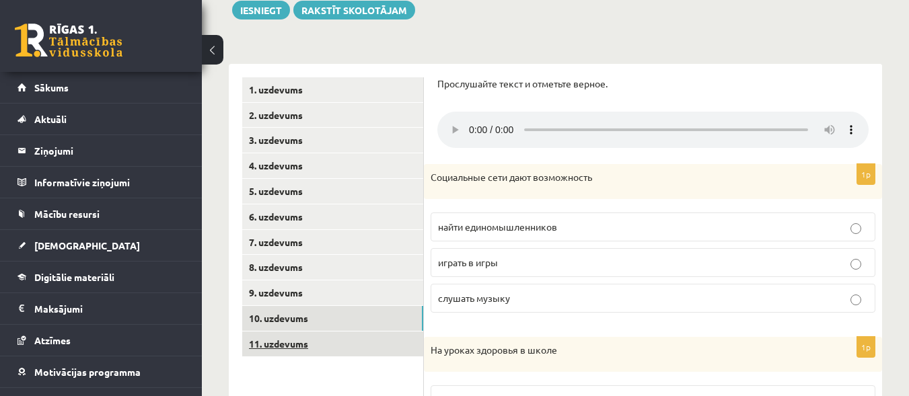
click at [341, 335] on link "11. uzdevums" at bounding box center [332, 344] width 181 height 25
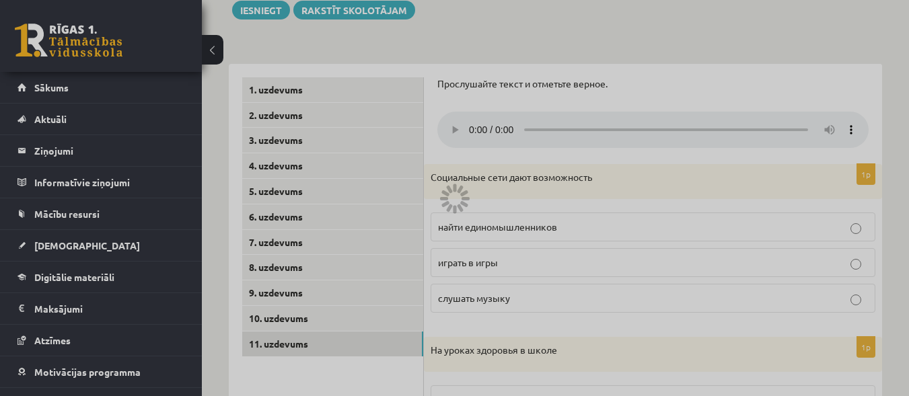
click at [343, 327] on div at bounding box center [454, 198] width 909 height 396
click at [343, 326] on div at bounding box center [454, 198] width 909 height 396
click at [627, 174] on div at bounding box center [454, 198] width 909 height 396
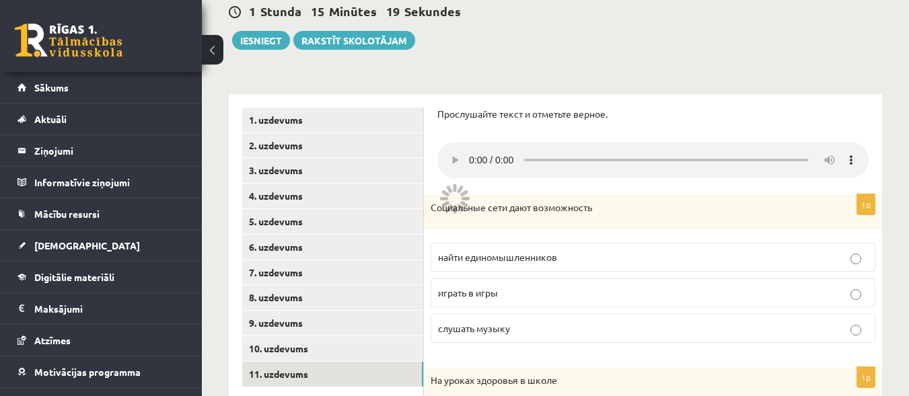
scroll to position [183, 0]
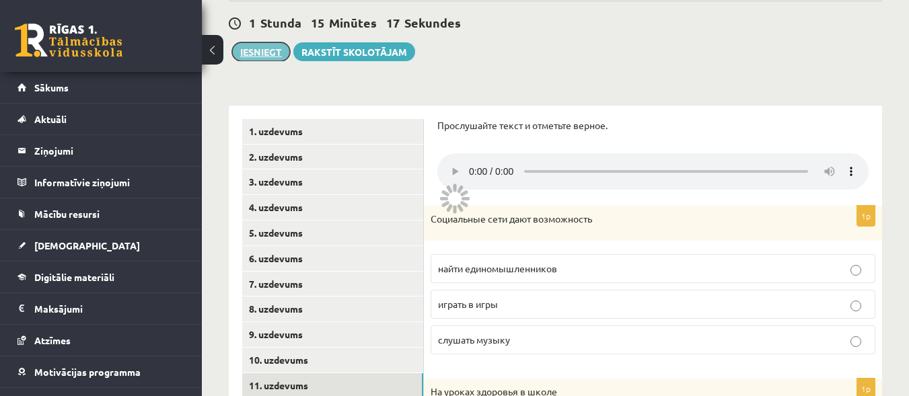
click at [261, 53] on button "Iesniegt" at bounding box center [261, 51] width 58 height 19
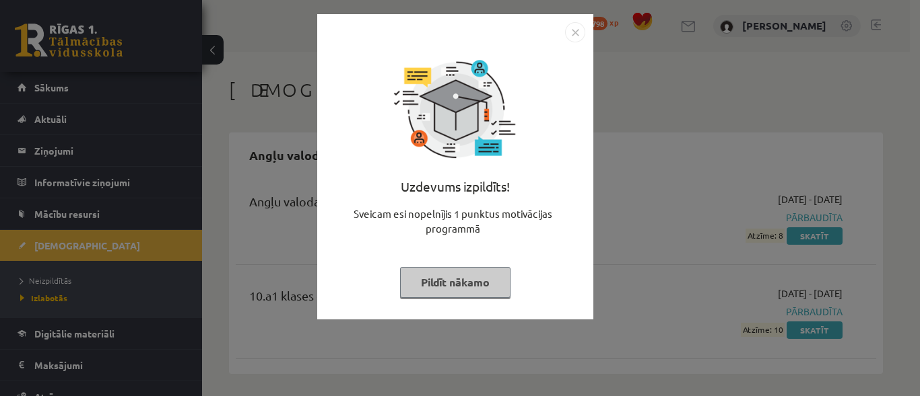
click at [457, 283] on button "Pildīt nākamo" at bounding box center [455, 282] width 110 height 31
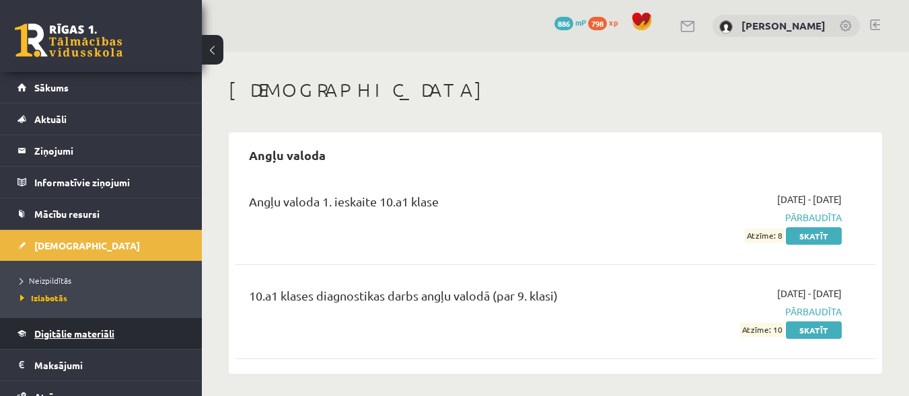
click at [48, 328] on link "Digitālie materiāli" at bounding box center [102, 333] width 168 height 31
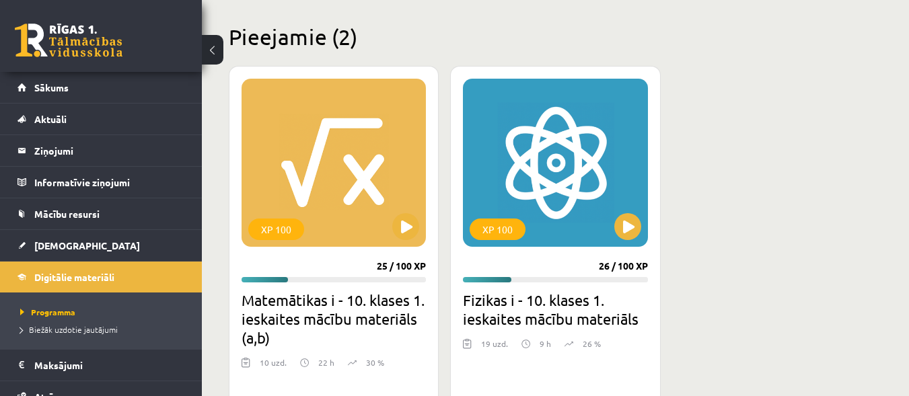
scroll to position [326, 0]
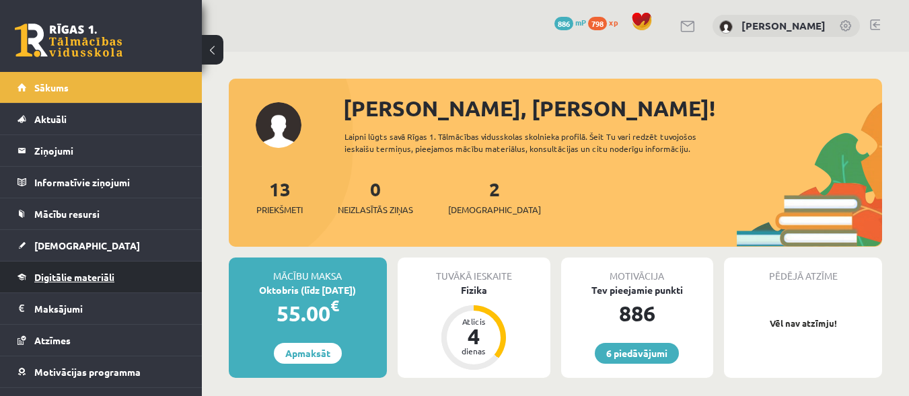
click at [81, 273] on span "Digitālie materiāli" at bounding box center [74, 277] width 80 height 12
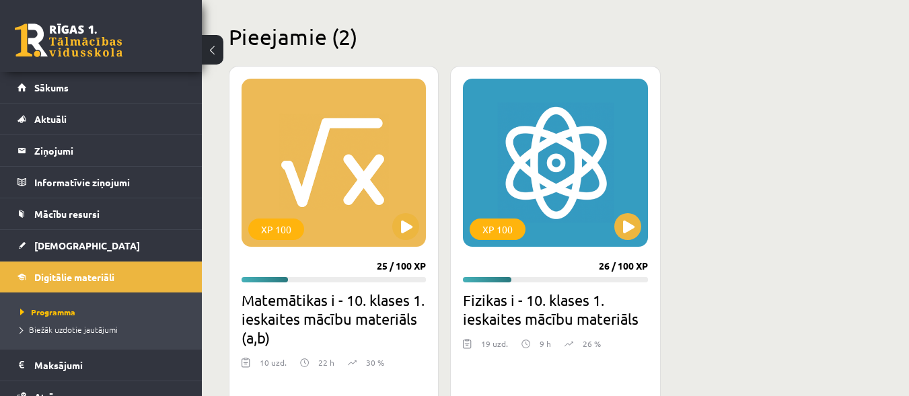
scroll to position [326, 0]
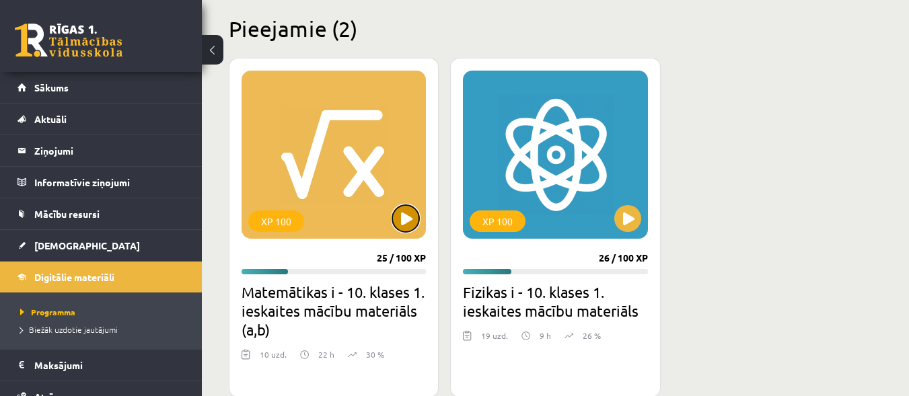
click at [401, 215] on button at bounding box center [405, 218] width 27 height 27
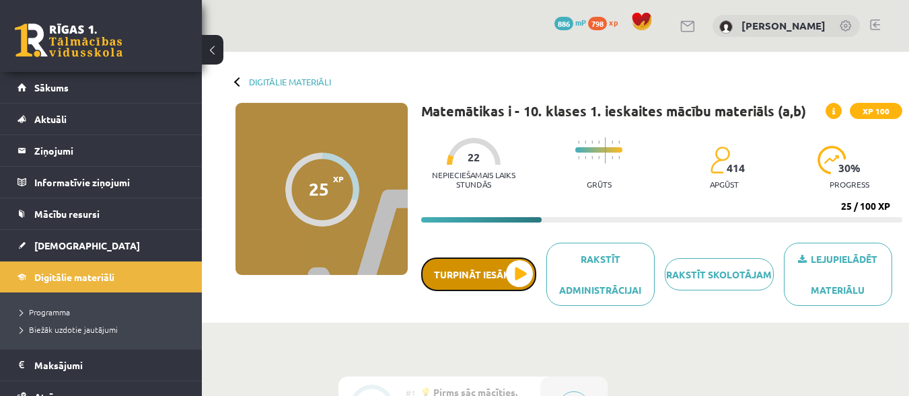
click at [499, 261] on button "Turpināt iesākto" at bounding box center [478, 275] width 115 height 34
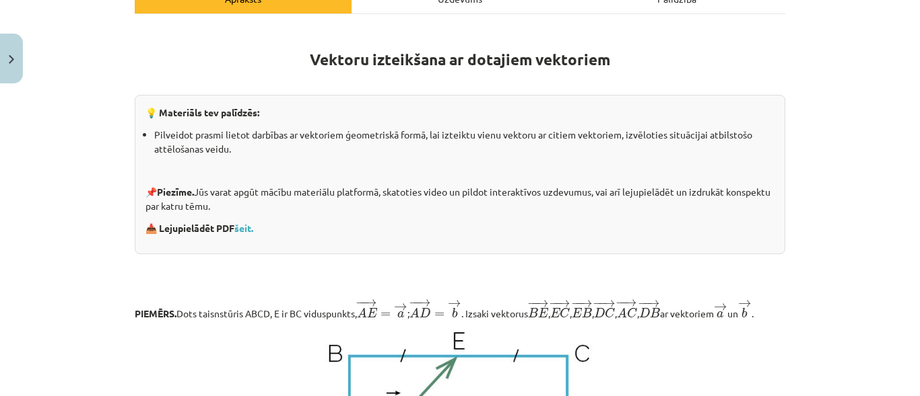
scroll to position [221, 0]
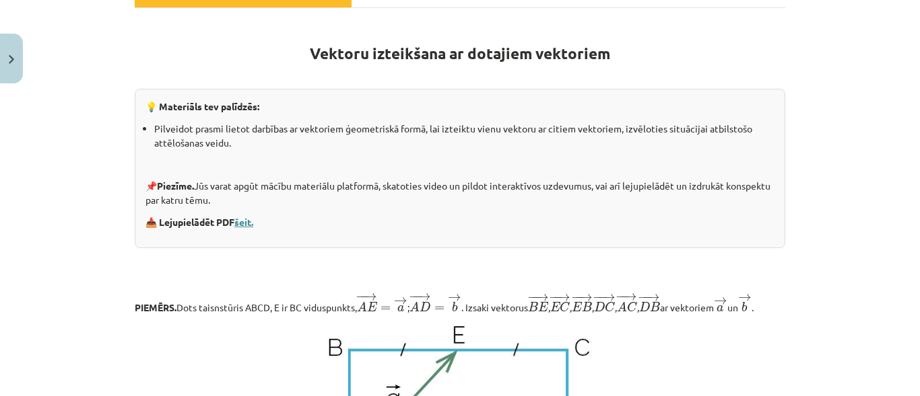
click at [242, 223] on link "šeit." at bounding box center [243, 222] width 19 height 12
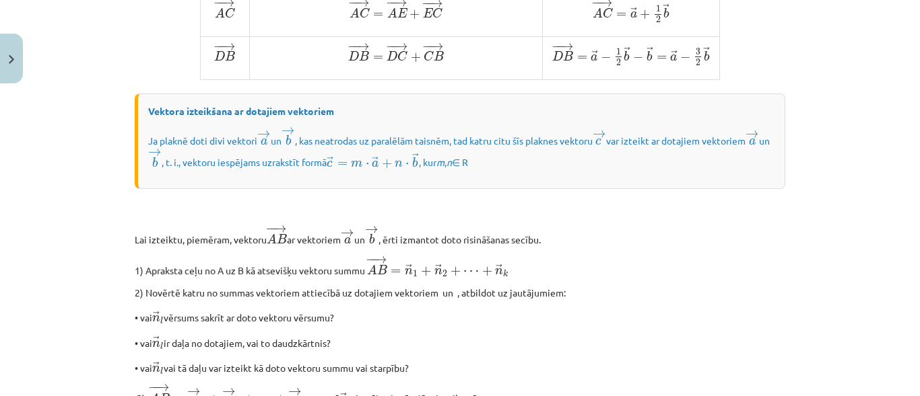
scroll to position [965, 0]
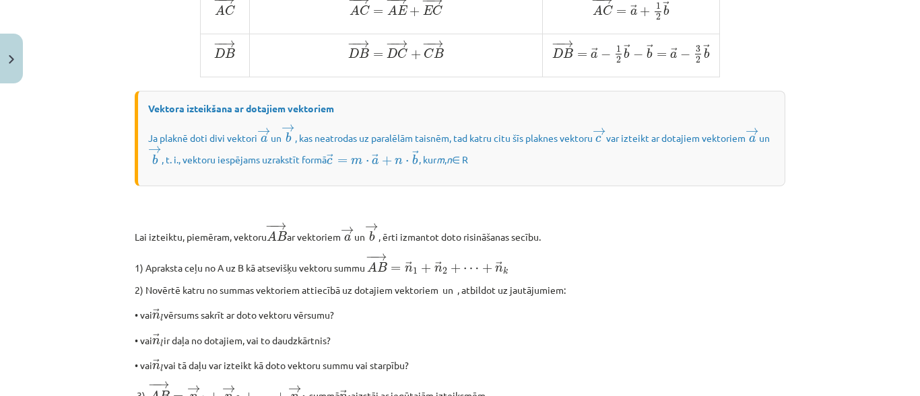
drag, startPoint x: 903, startPoint y: 285, endPoint x: 916, endPoint y: 294, distance: 14.9
click at [916, 294] on div "Mācību tēma: Matemātikas i - 10. klases 1. ieskaites mācību materiāls (a,b) #4 …" at bounding box center [460, 198] width 920 height 396
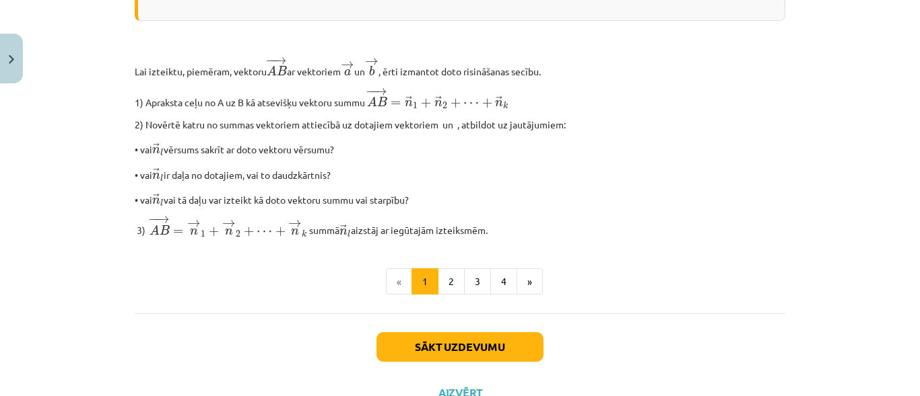
scroll to position [1160, 0]
